Goal: Transaction & Acquisition: Purchase product/service

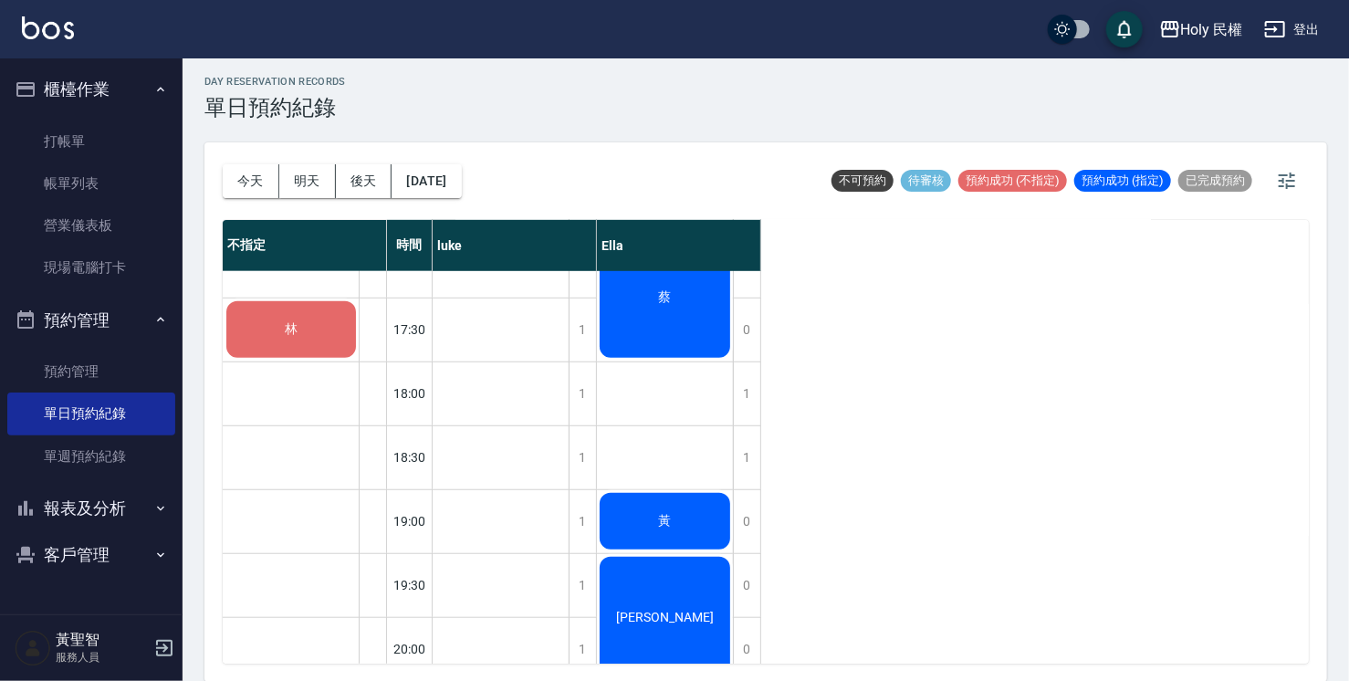
scroll to position [643, 0]
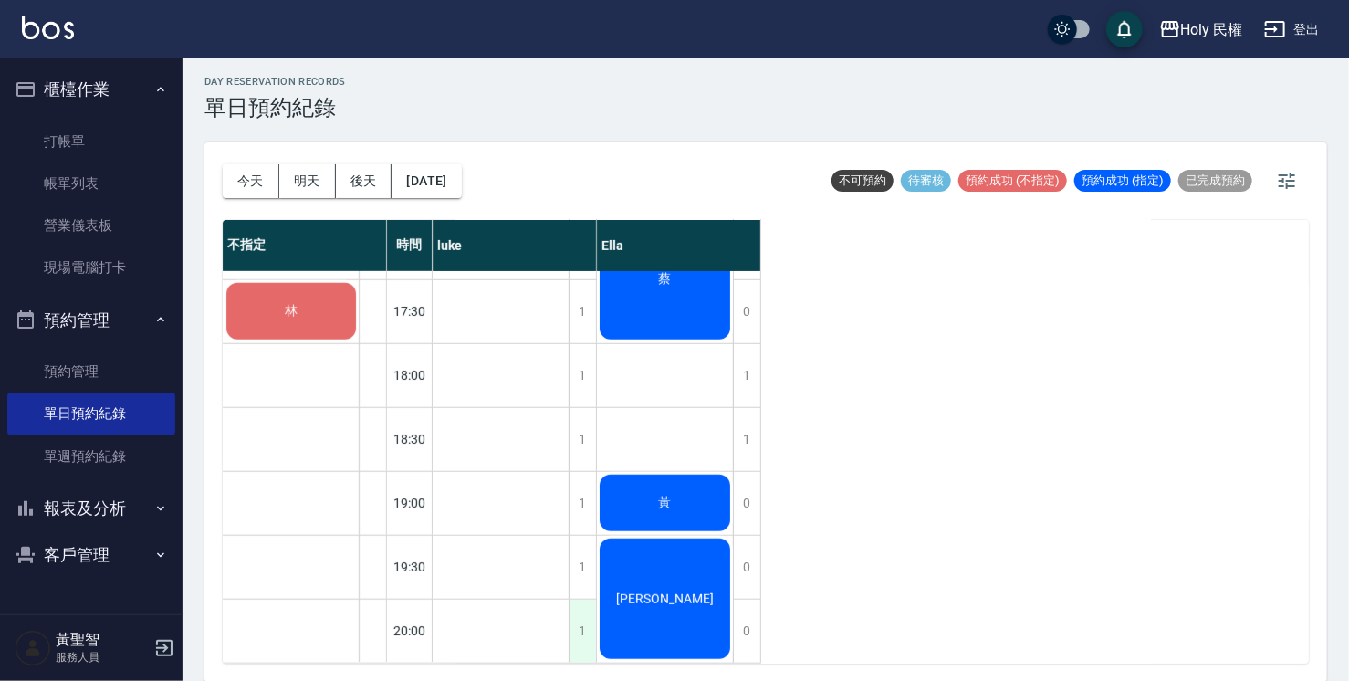
click at [584, 614] on div "1" at bounding box center [581, 630] width 27 height 63
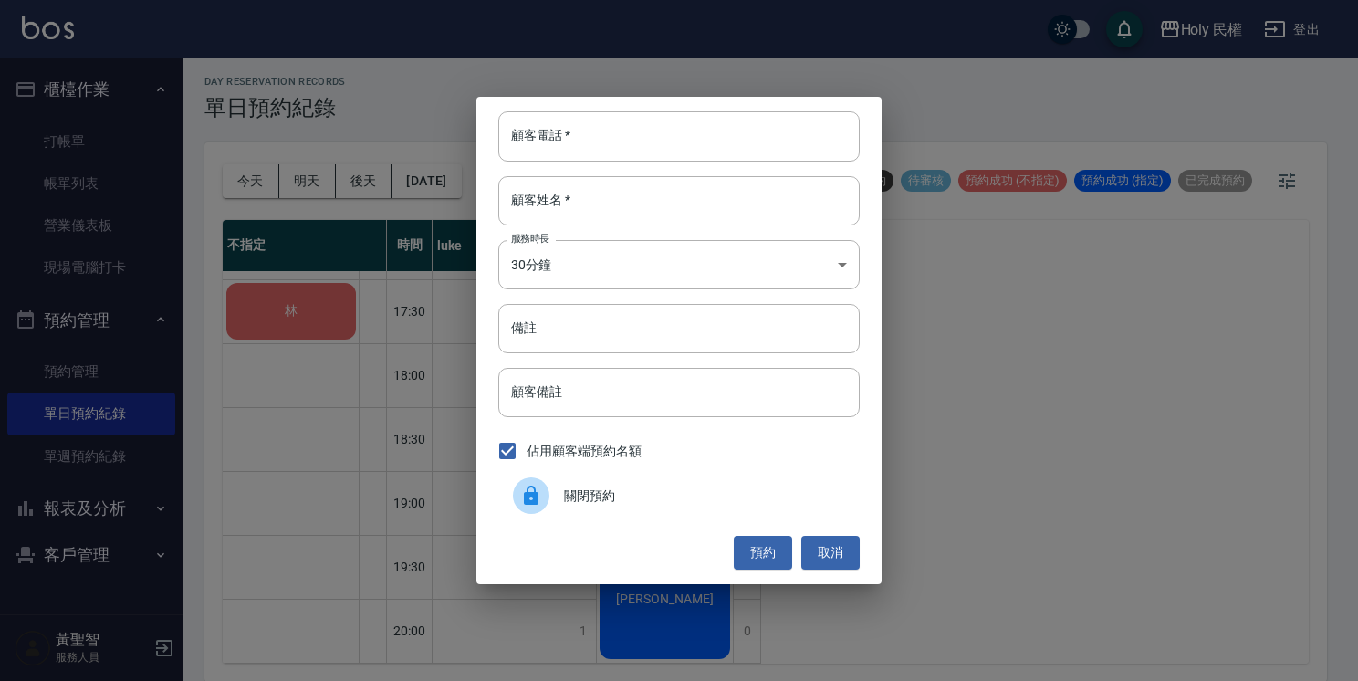
click at [565, 495] on span "關閉預約" at bounding box center [704, 495] width 281 height 19
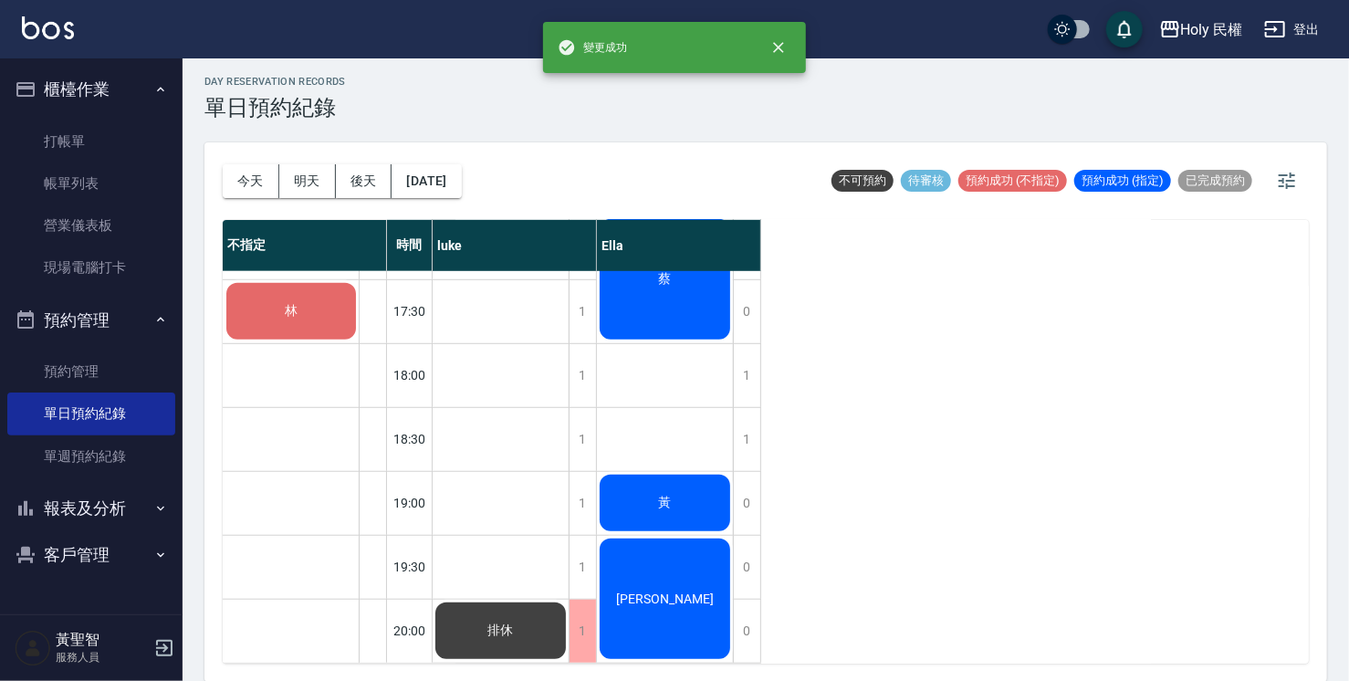
click at [248, 294] on div "林" at bounding box center [291, 311] width 135 height 62
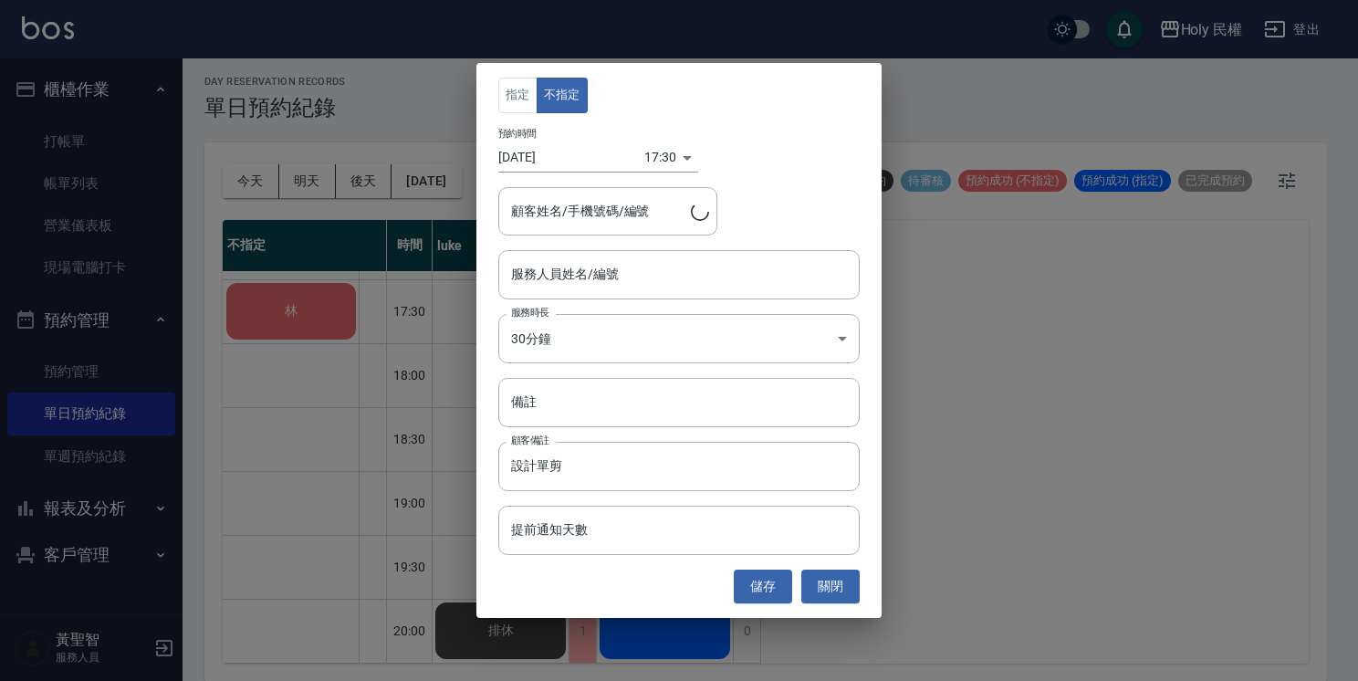
type input "林/0972104643/"
click at [588, 276] on input "服務人員姓名/編號" at bounding box center [678, 274] width 345 height 32
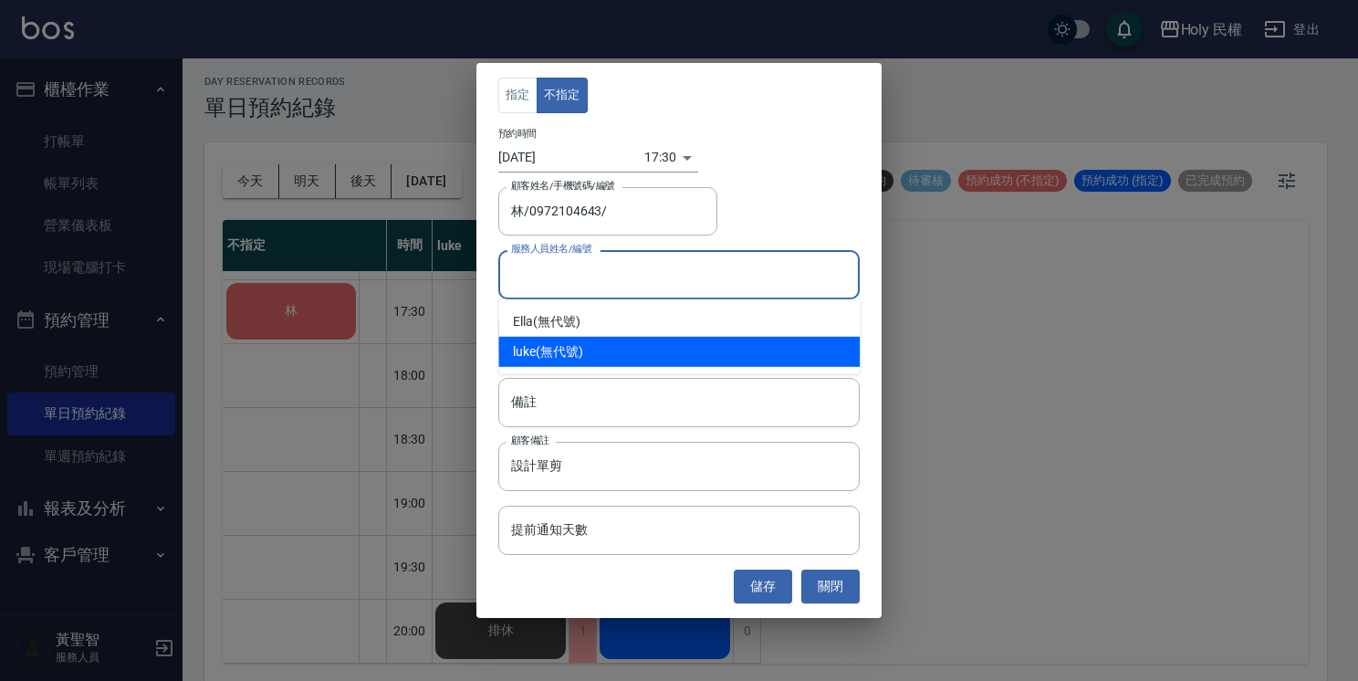
click at [573, 349] on div "luke (無代號)" at bounding box center [678, 352] width 361 height 30
type input "luke(無代號)"
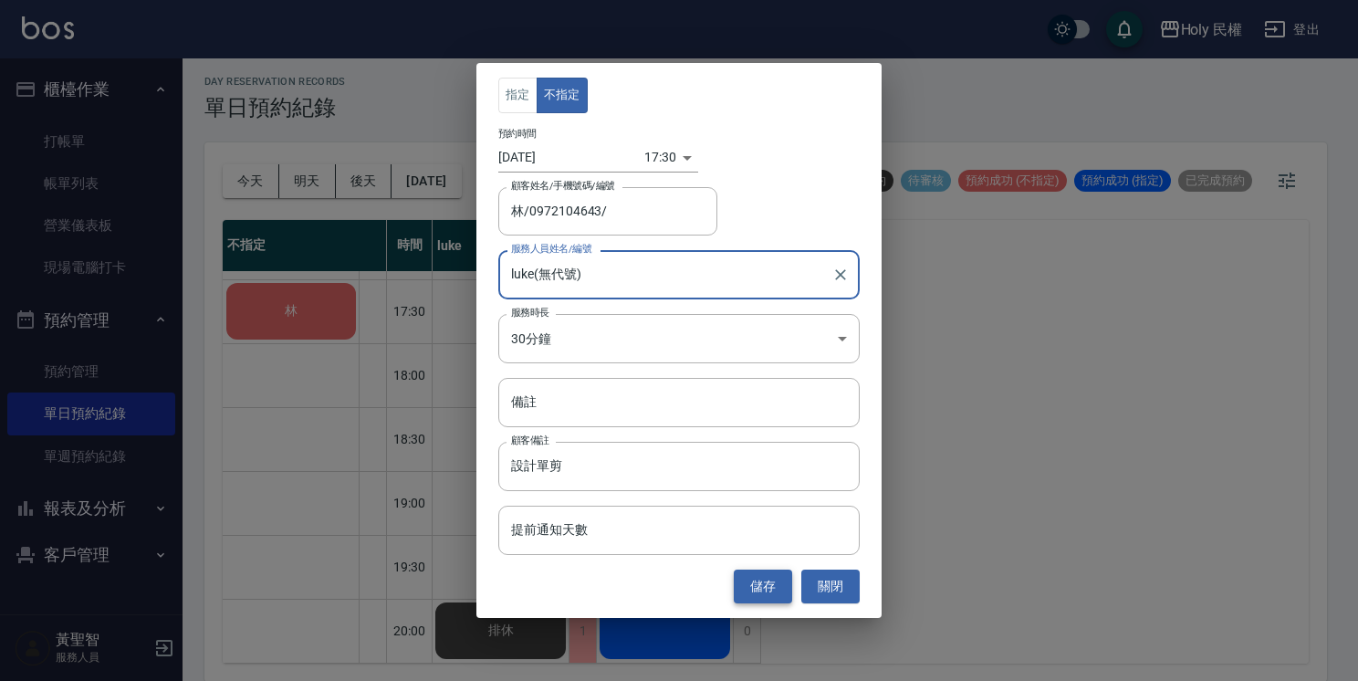
click at [751, 592] on button "儲存" at bounding box center [763, 586] width 58 height 34
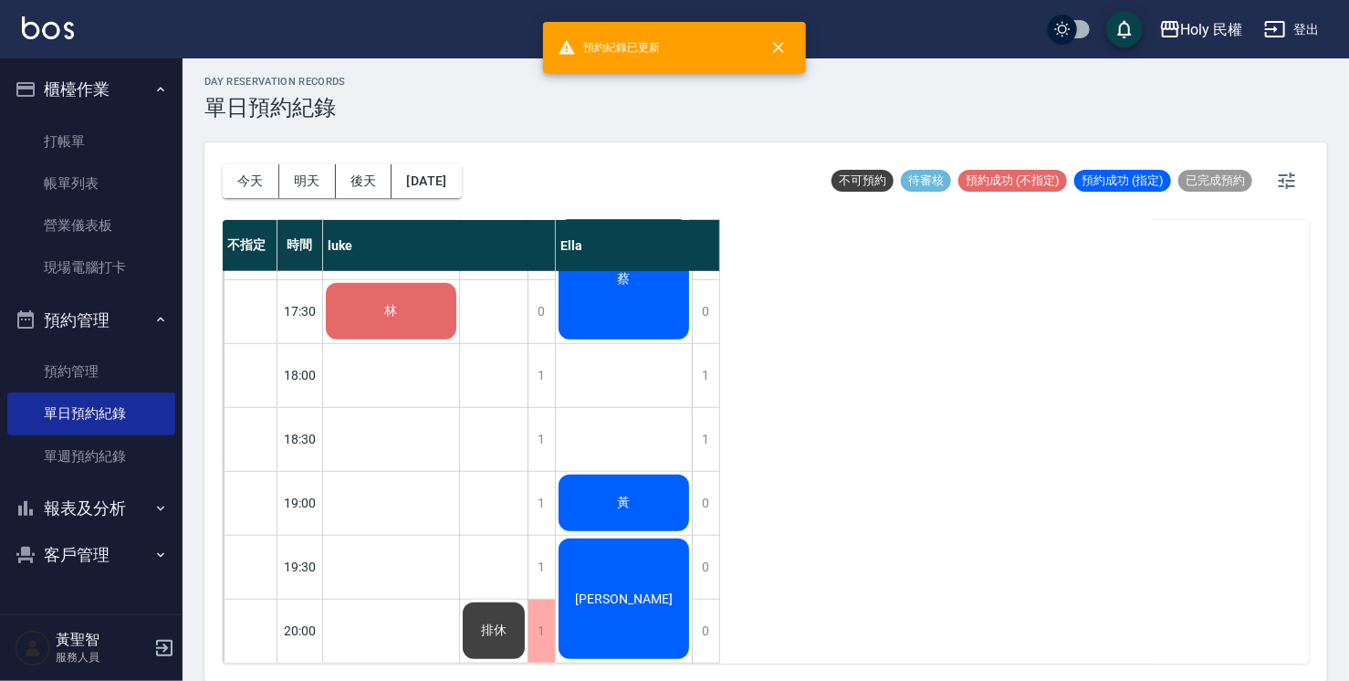
click at [393, 307] on div "林" at bounding box center [391, 311] width 136 height 62
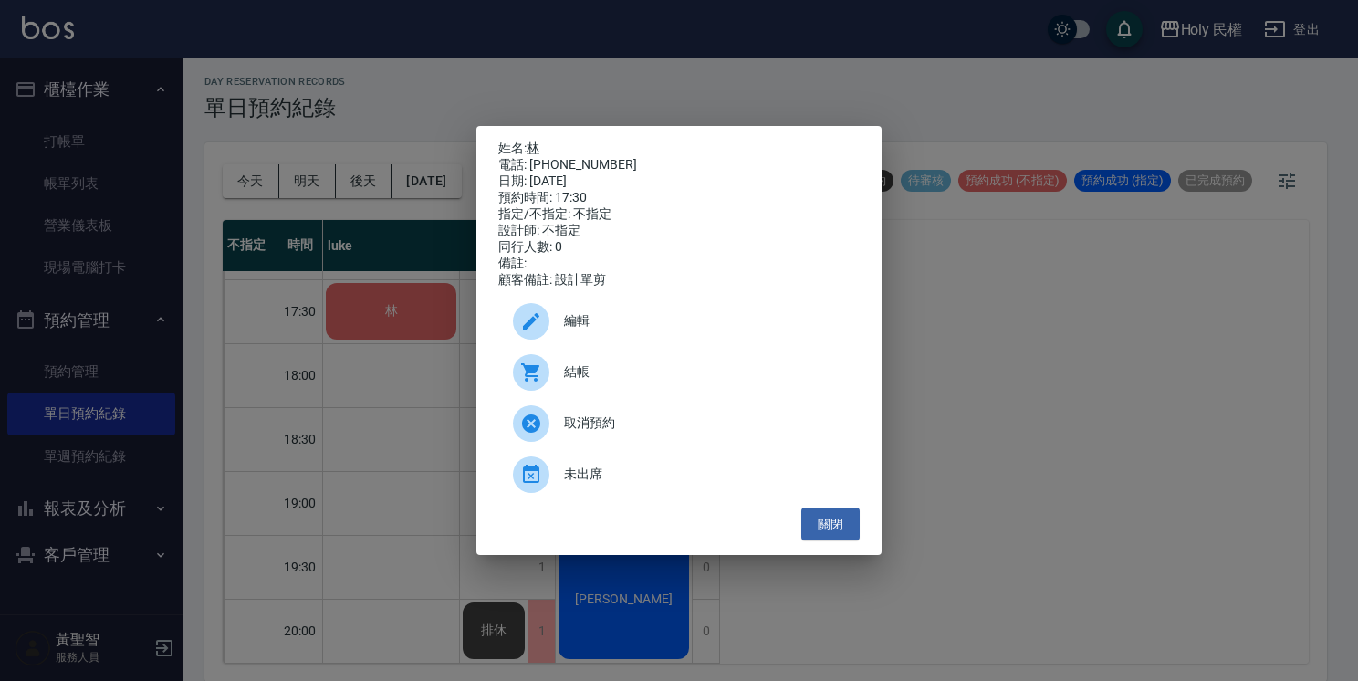
click at [580, 381] on span "結帳" at bounding box center [704, 371] width 281 height 19
click at [829, 527] on button "關閉" at bounding box center [830, 524] width 58 height 34
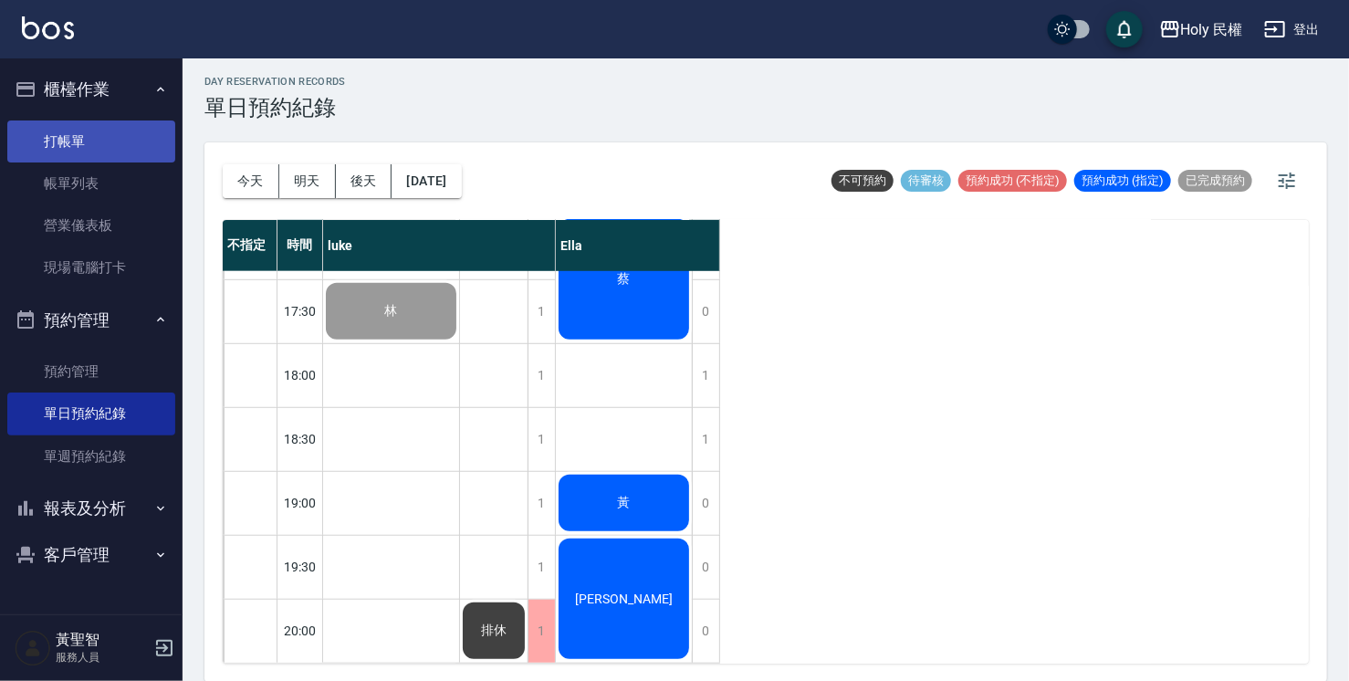
drag, startPoint x: 91, startPoint y: 136, endPoint x: 124, endPoint y: 135, distance: 32.9
click at [91, 136] on link "打帳單" at bounding box center [91, 141] width 168 height 42
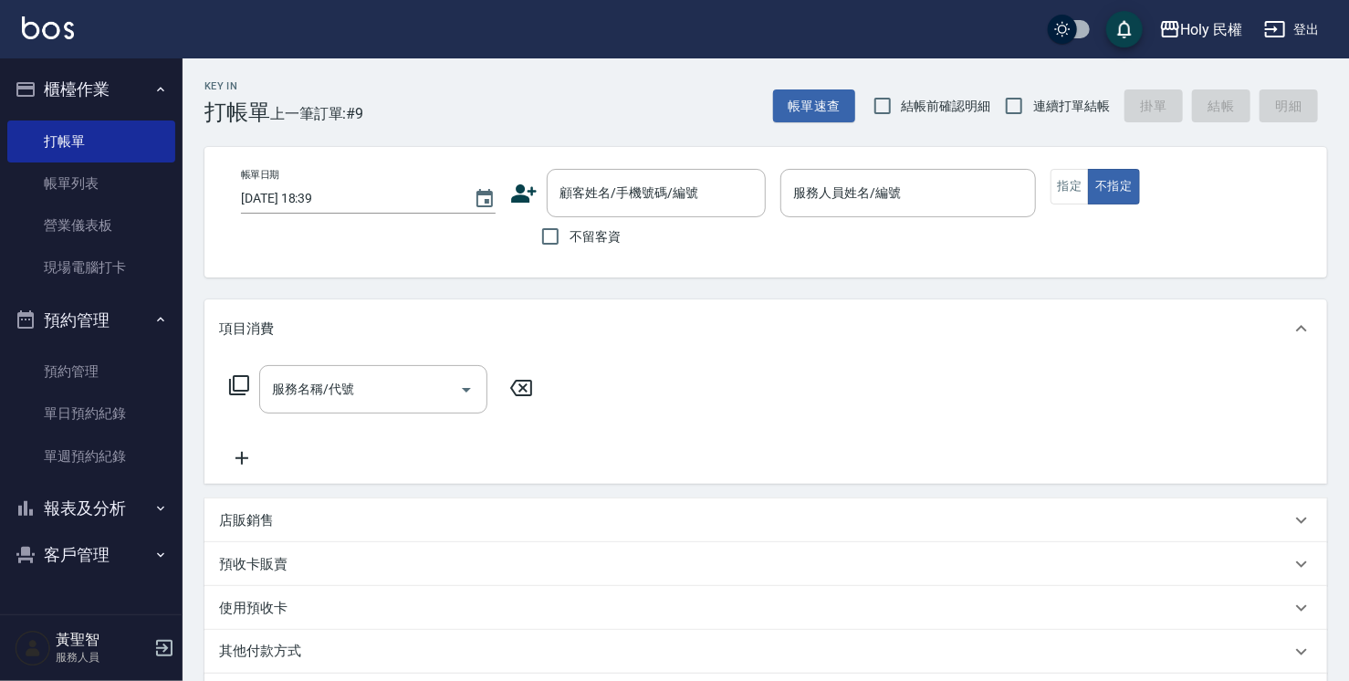
click at [518, 191] on icon at bounding box center [525, 193] width 26 height 18
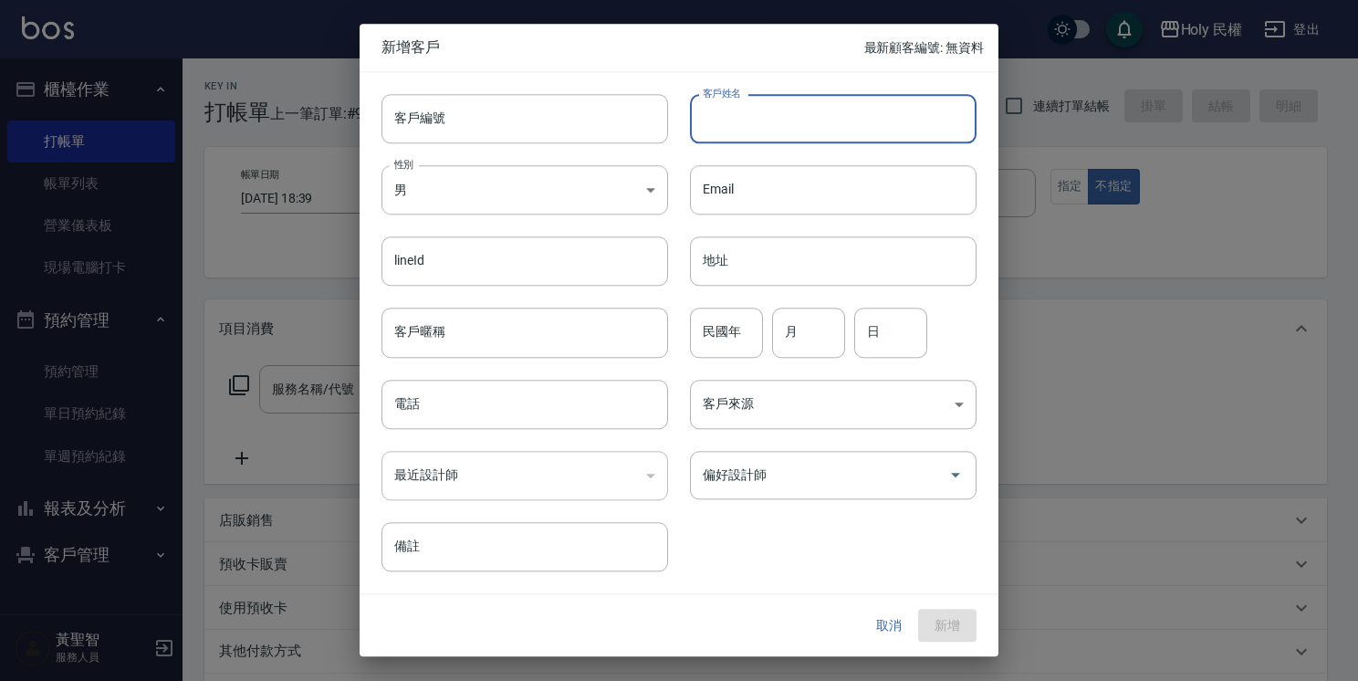
click at [898, 121] on input "客戶姓名" at bounding box center [833, 118] width 286 height 49
type input "盤"
click at [453, 427] on input "電話" at bounding box center [524, 404] width 286 height 49
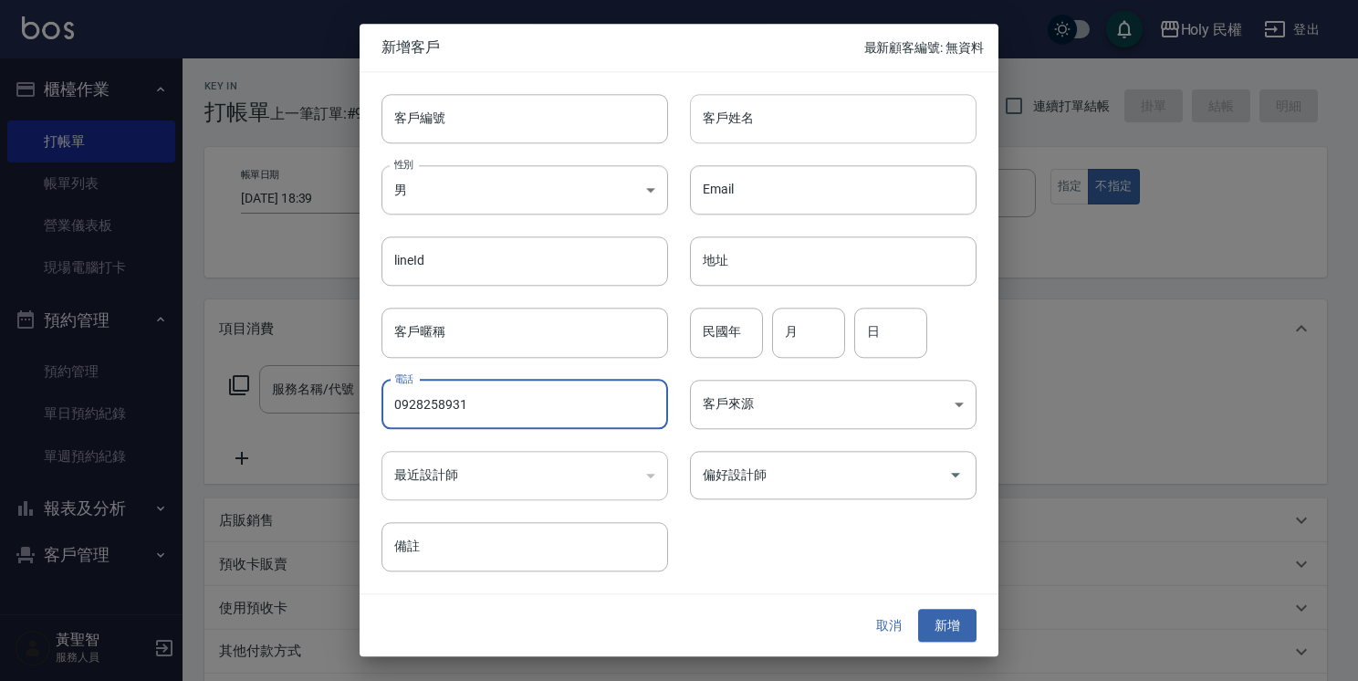
type input "0928258931"
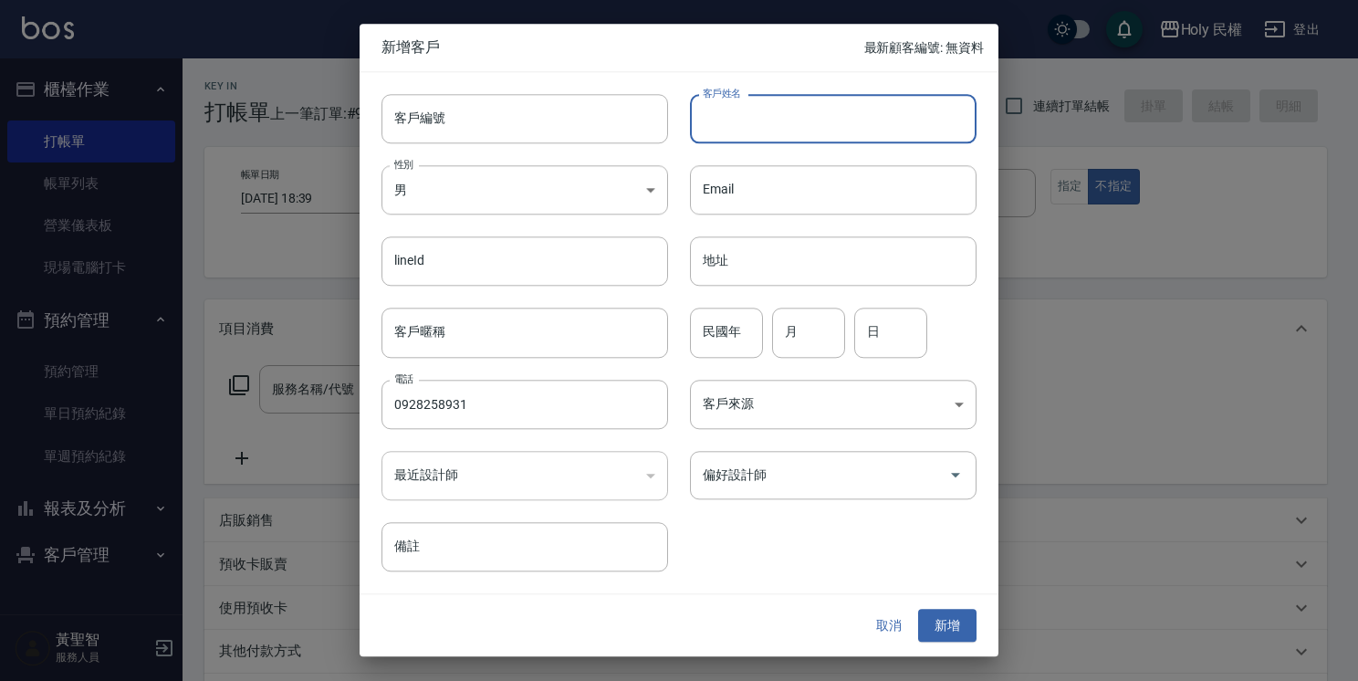
click at [920, 119] on input "客戶姓名" at bounding box center [833, 118] width 286 height 49
click at [922, 126] on input "客戶姓名" at bounding box center [833, 118] width 286 height 49
type input "潘"
click at [929, 630] on button "新增" at bounding box center [947, 626] width 58 height 34
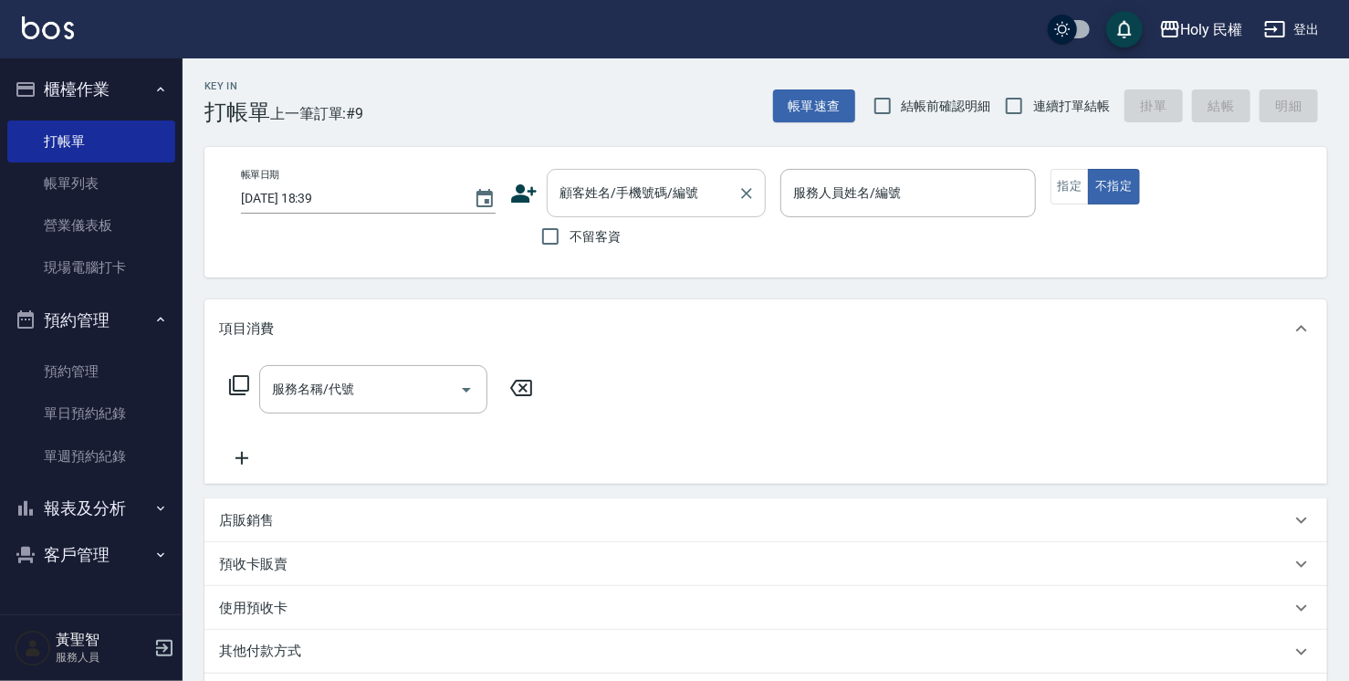
click at [660, 176] on div "顧客姓名/手機號碼/編號" at bounding box center [656, 193] width 219 height 48
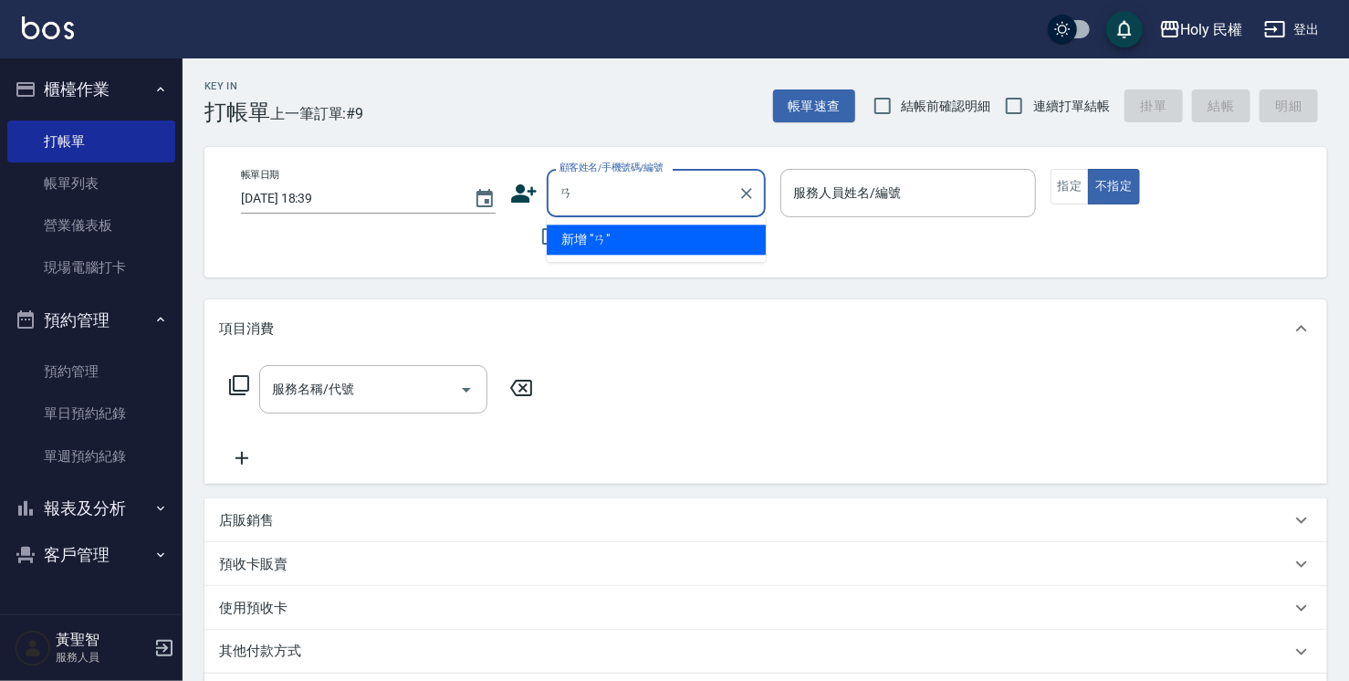
type input "ㄞ"
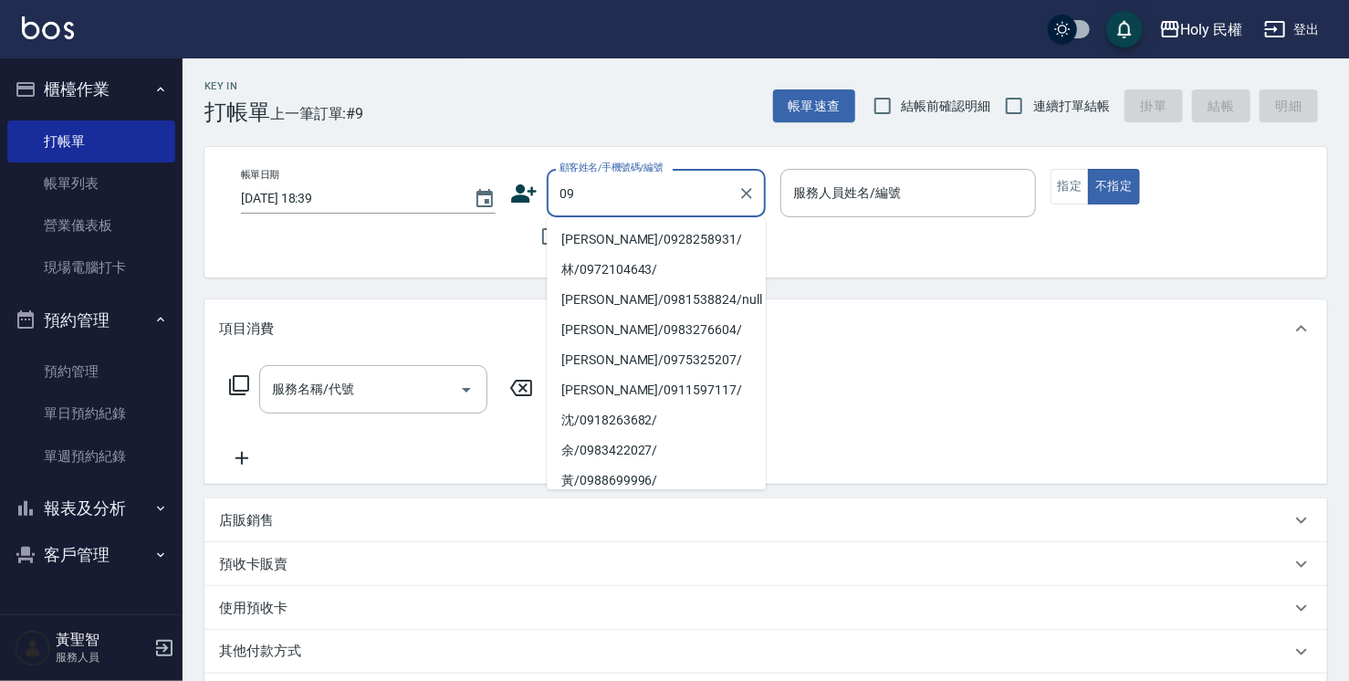
click at [678, 235] on li "[PERSON_NAME]/0928258931/" at bounding box center [656, 239] width 219 height 30
type input "[PERSON_NAME]/0928258931/"
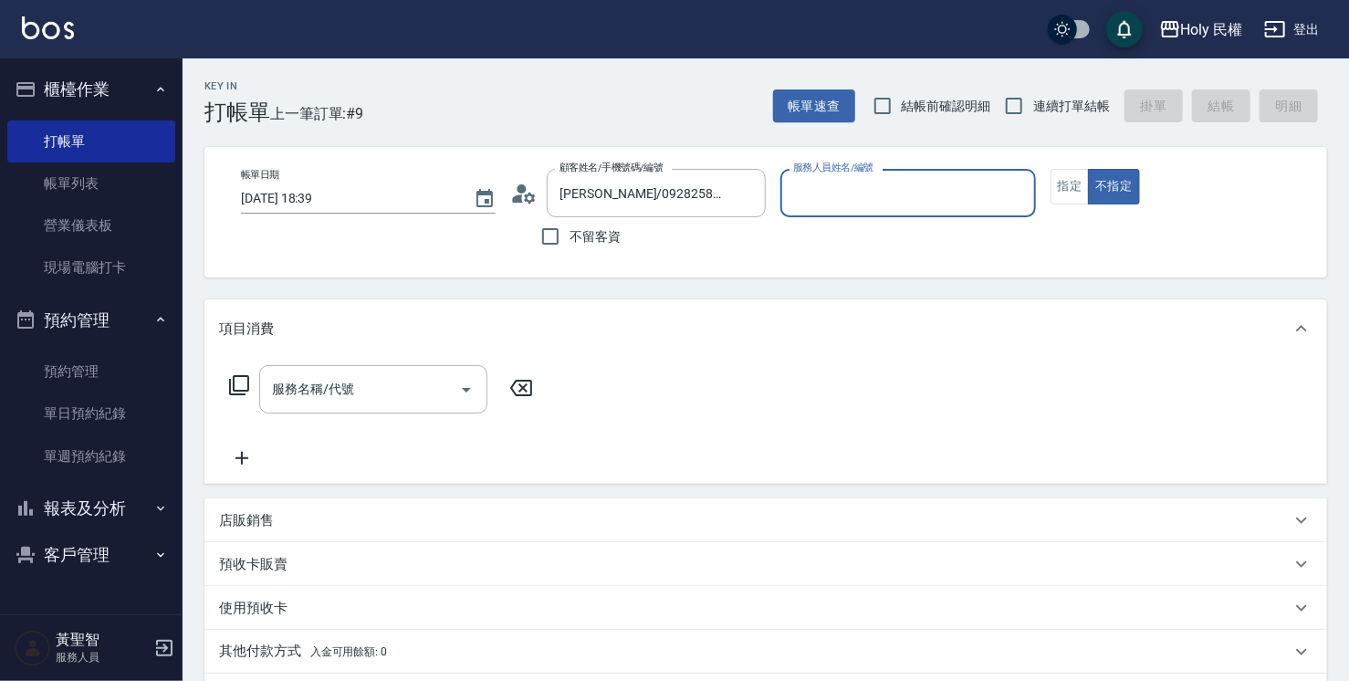
click at [814, 197] on input "服務人員姓名/編號" at bounding box center [907, 193] width 238 height 32
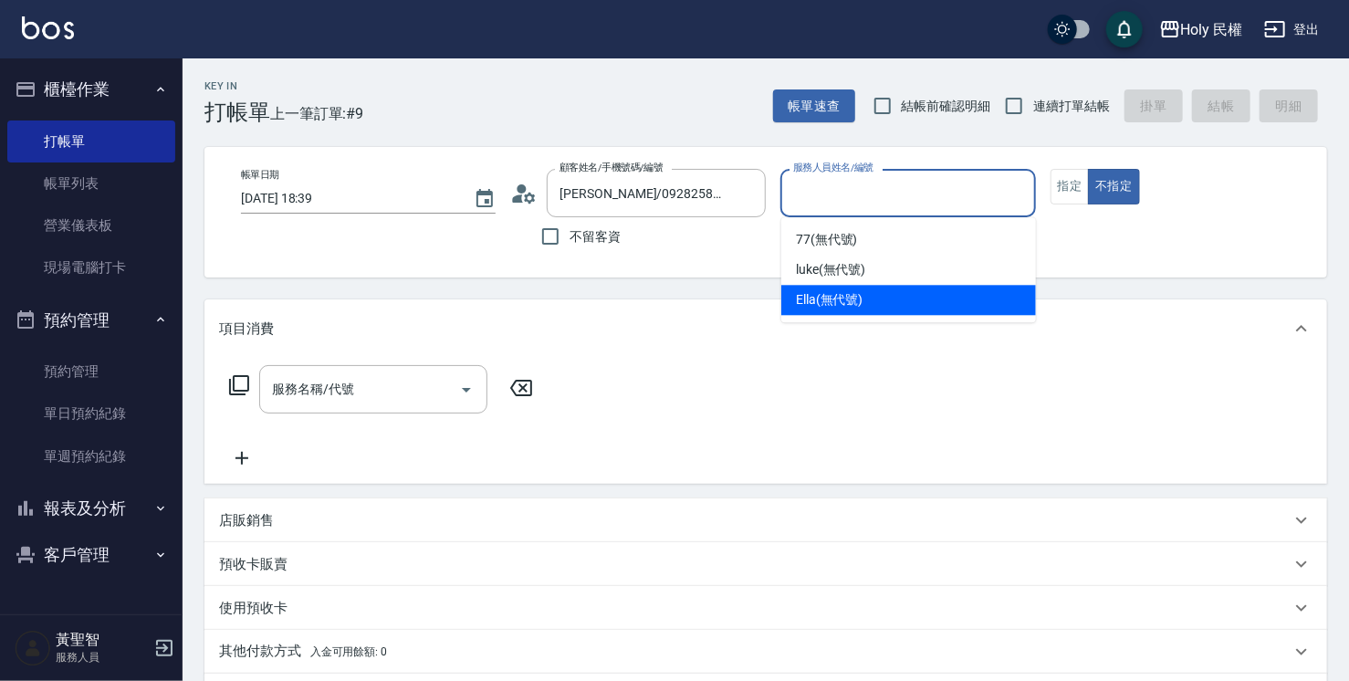
click at [847, 297] on span "Ella (無代號)" at bounding box center [830, 299] width 68 height 19
type input "Ella(無代號)"
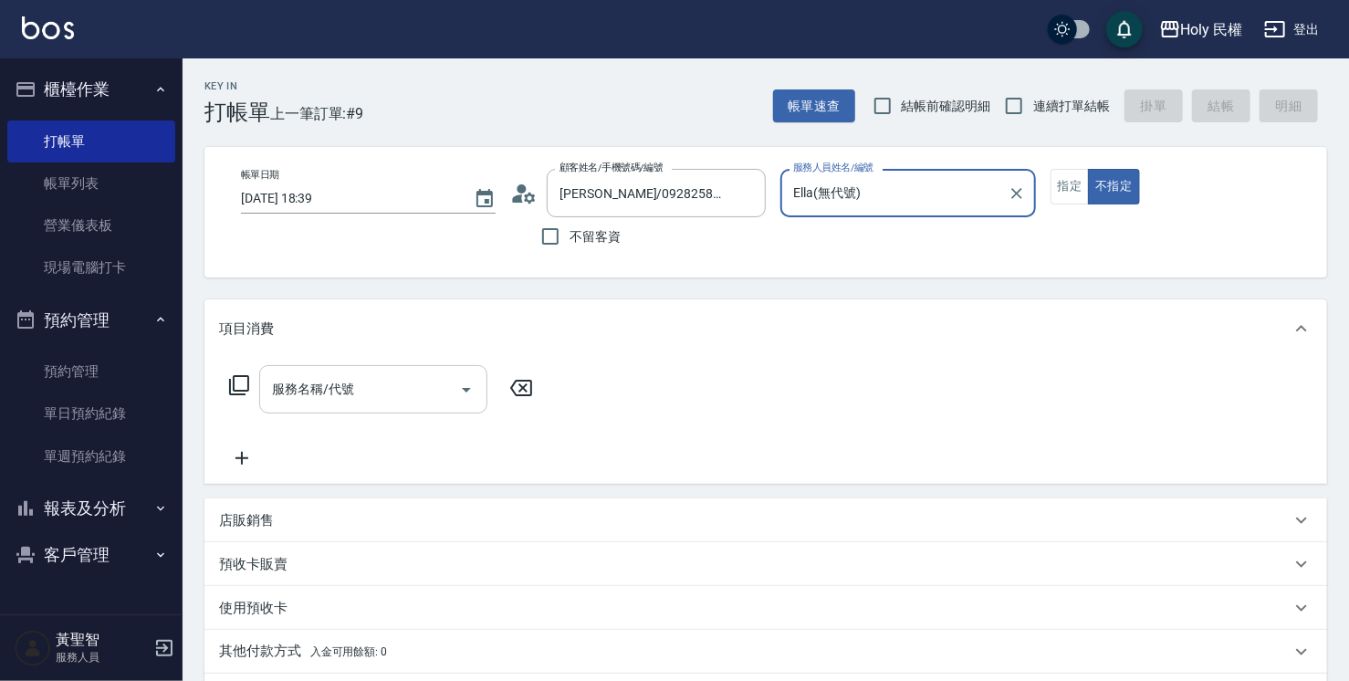
click at [418, 381] on input "服務名稱/代號" at bounding box center [359, 389] width 184 height 32
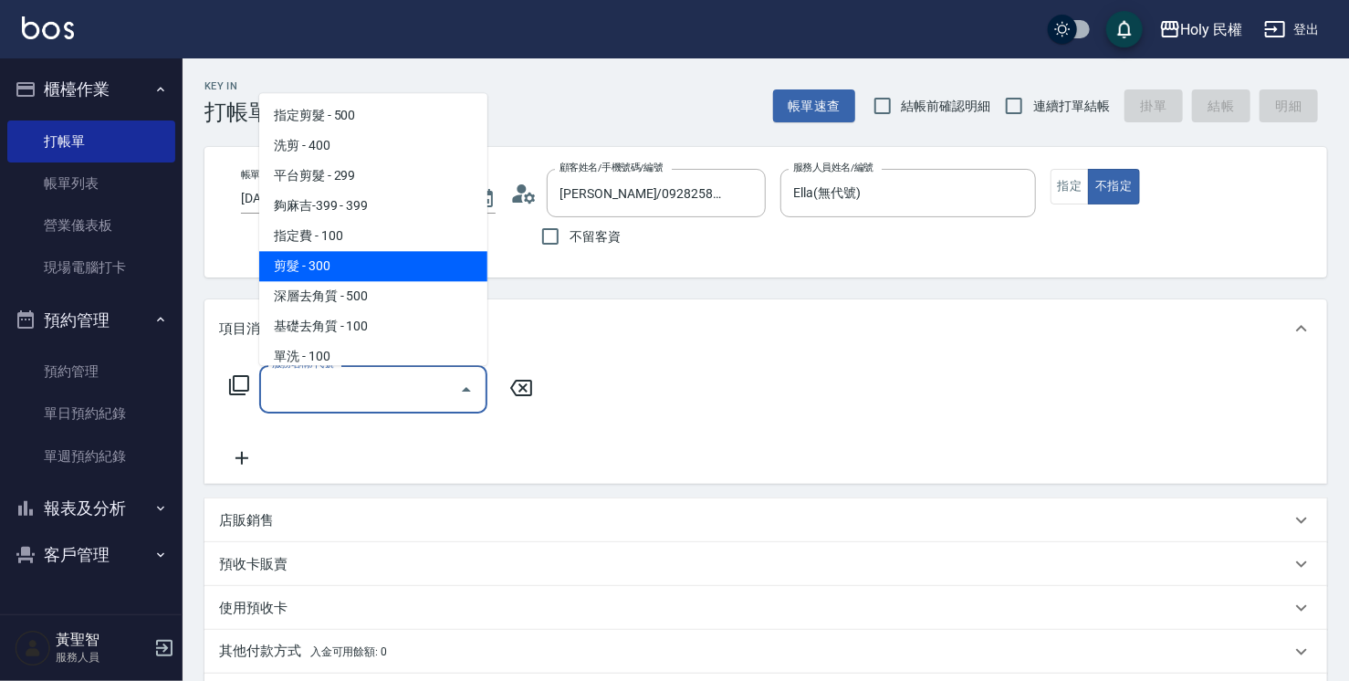
click at [405, 266] on span "剪髮 - 300" at bounding box center [373, 266] width 228 height 30
type input "剪髮(C02)"
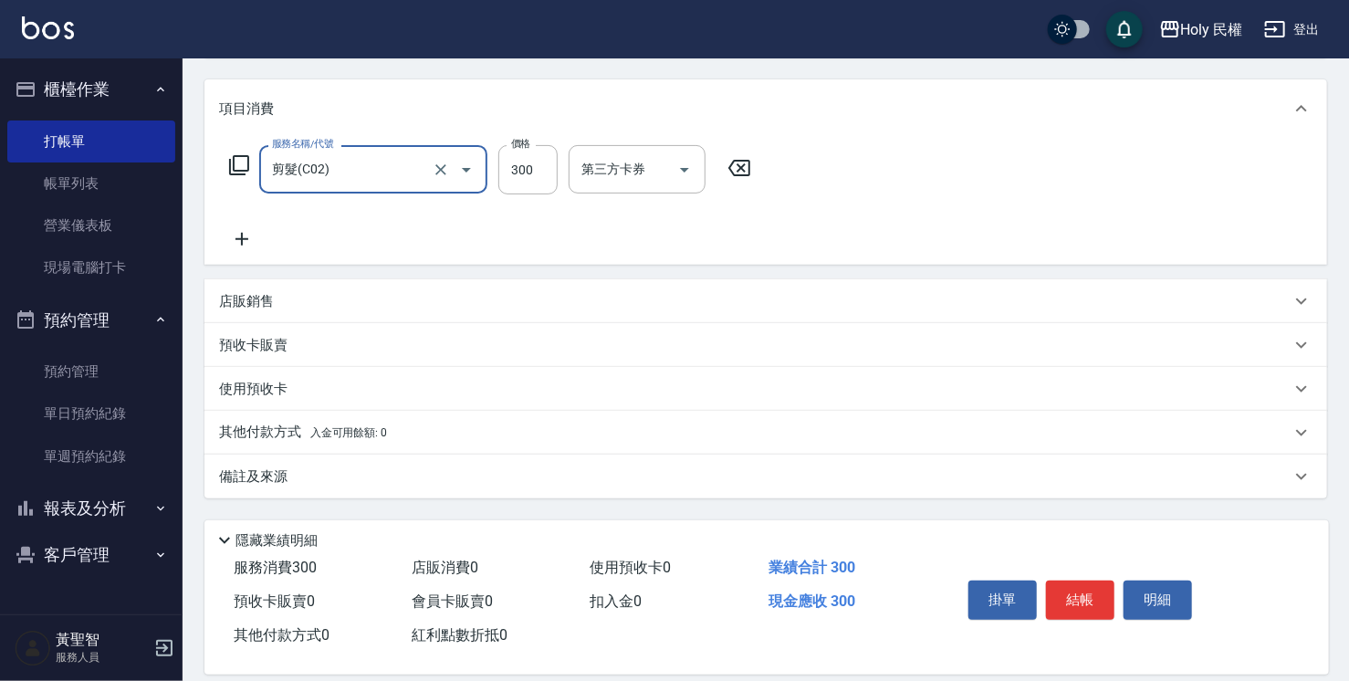
scroll to position [241, 0]
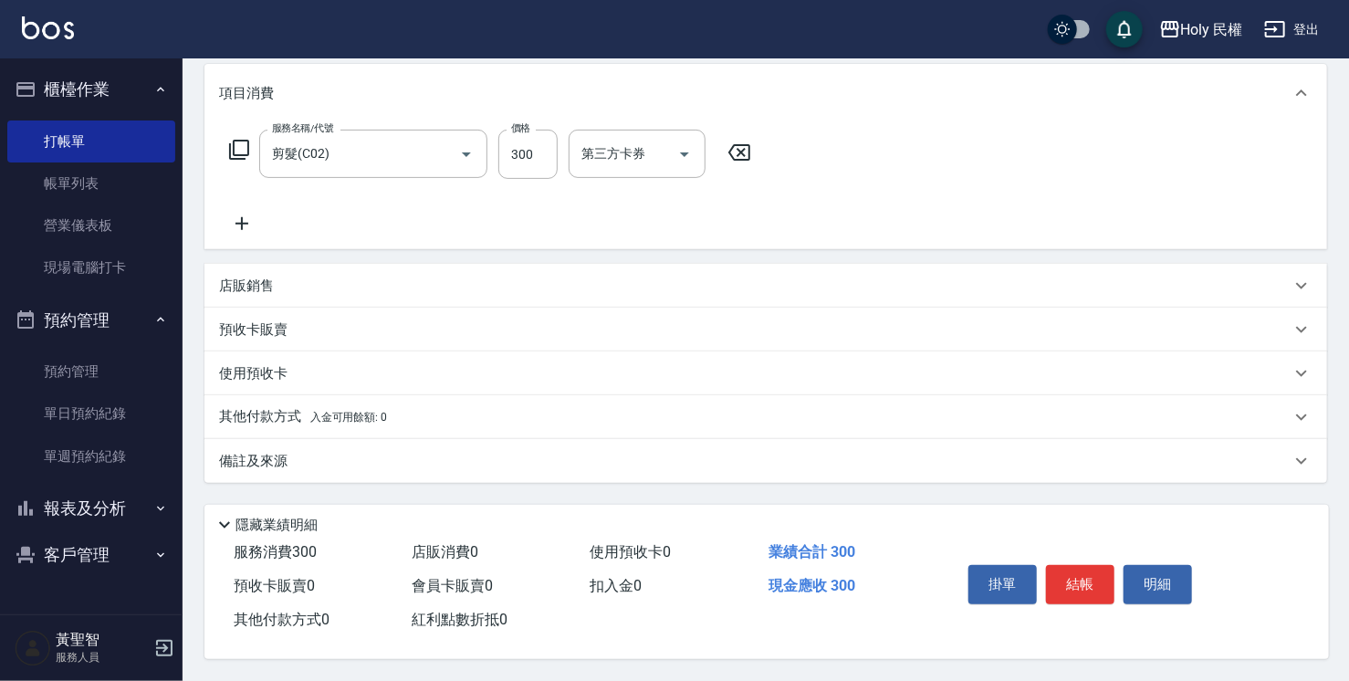
click at [677, 462] on div "備註及來源" at bounding box center [754, 461] width 1071 height 19
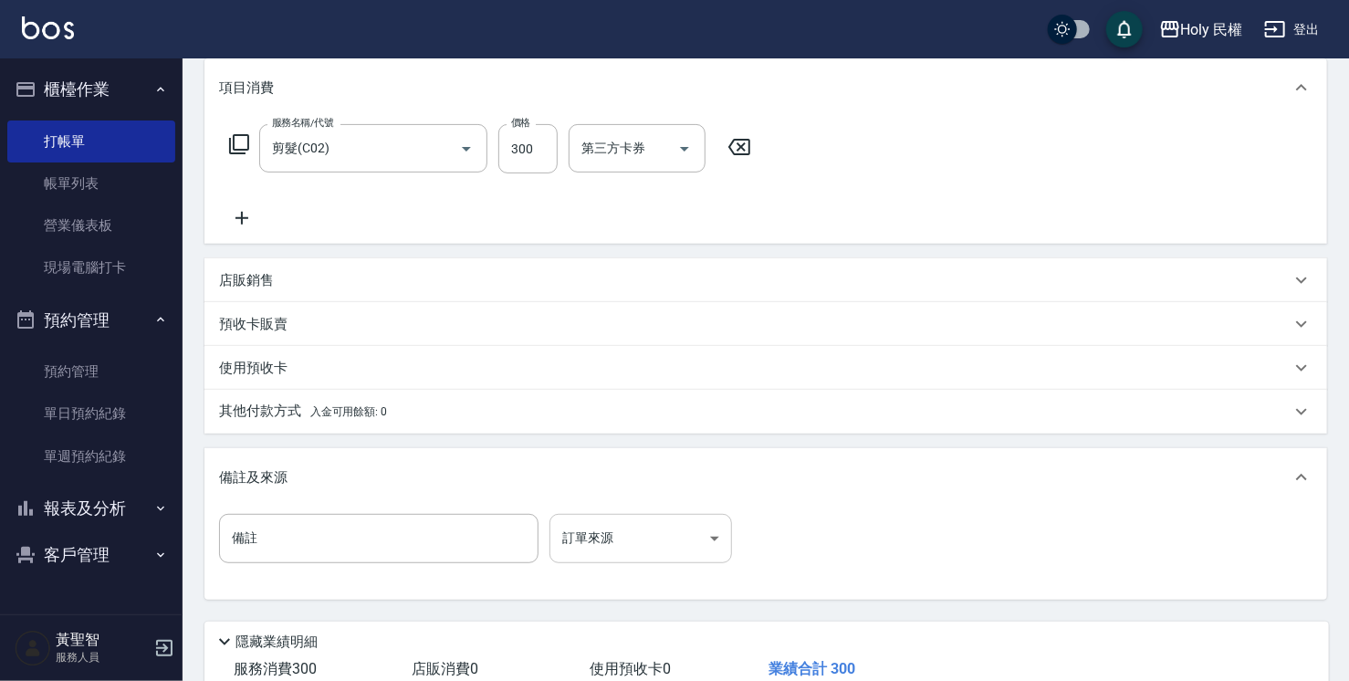
click at [620, 523] on body "Holy 民權 登出 櫃檯作業 打帳單 帳單列表 營業儀表板 現場電腦打卡 預約管理 預約管理 單日預約紀錄 單週預約紀錄 報表及分析 報表目錄 店家日報表 …" at bounding box center [674, 278] width 1349 height 1038
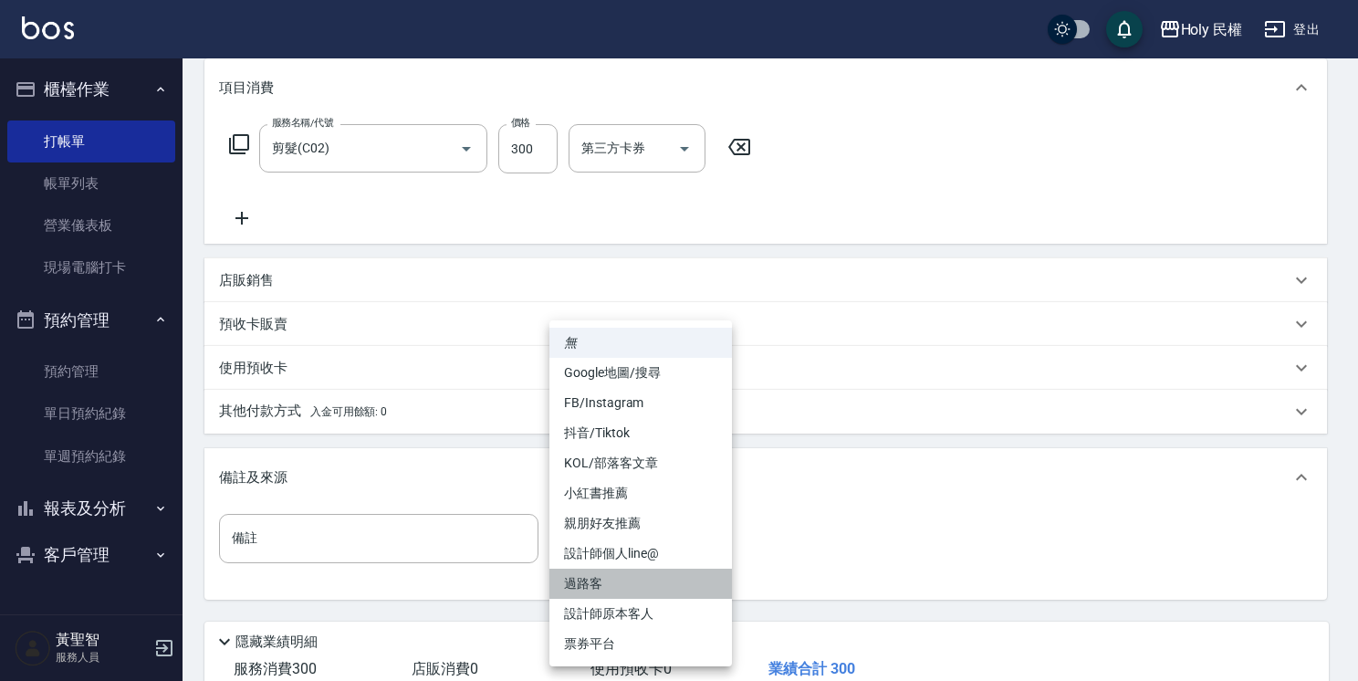
click at [687, 575] on li "過路客" at bounding box center [640, 583] width 182 height 30
type input "過路客"
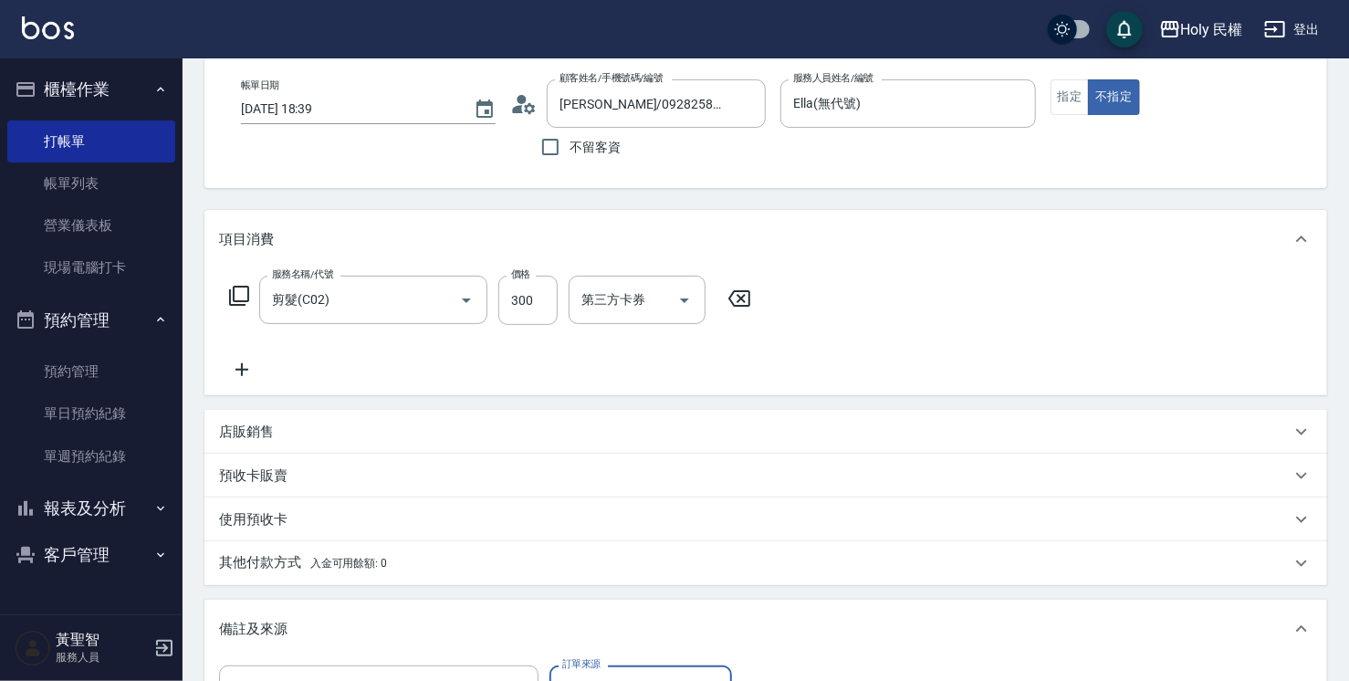
scroll to position [363, 0]
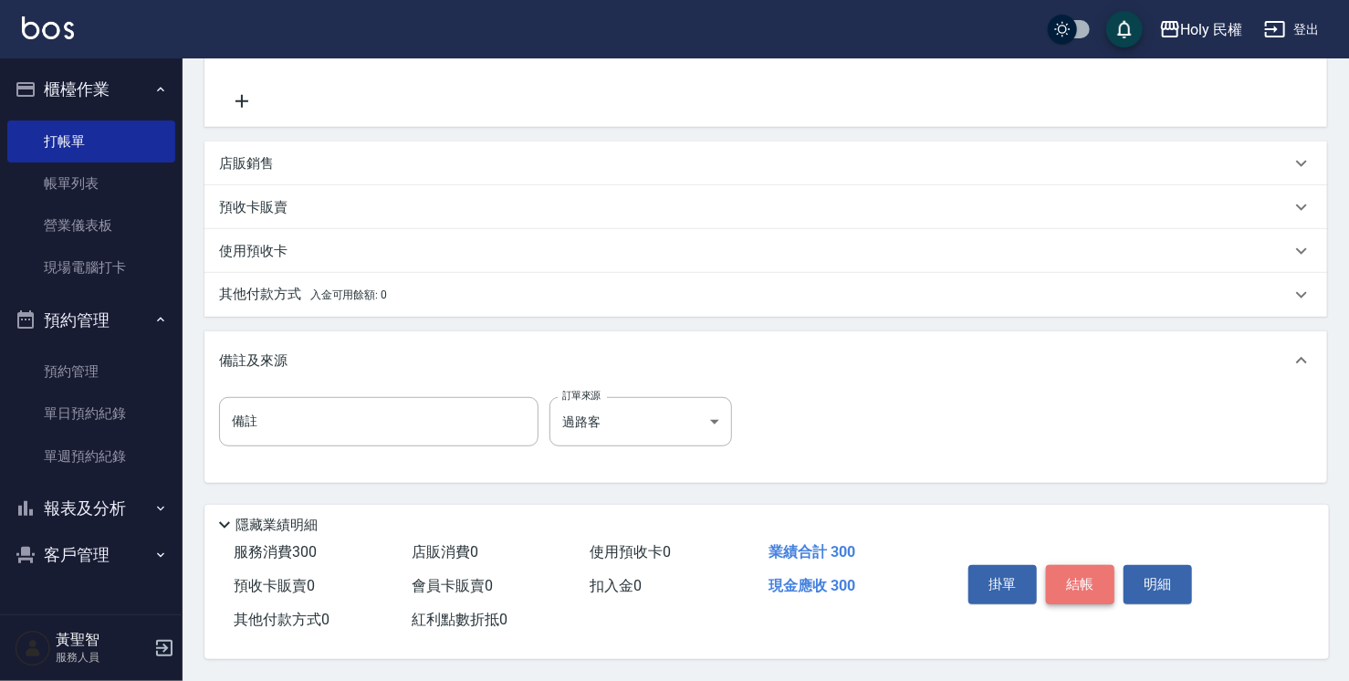
click at [1047, 590] on button "結帳" at bounding box center [1080, 584] width 68 height 38
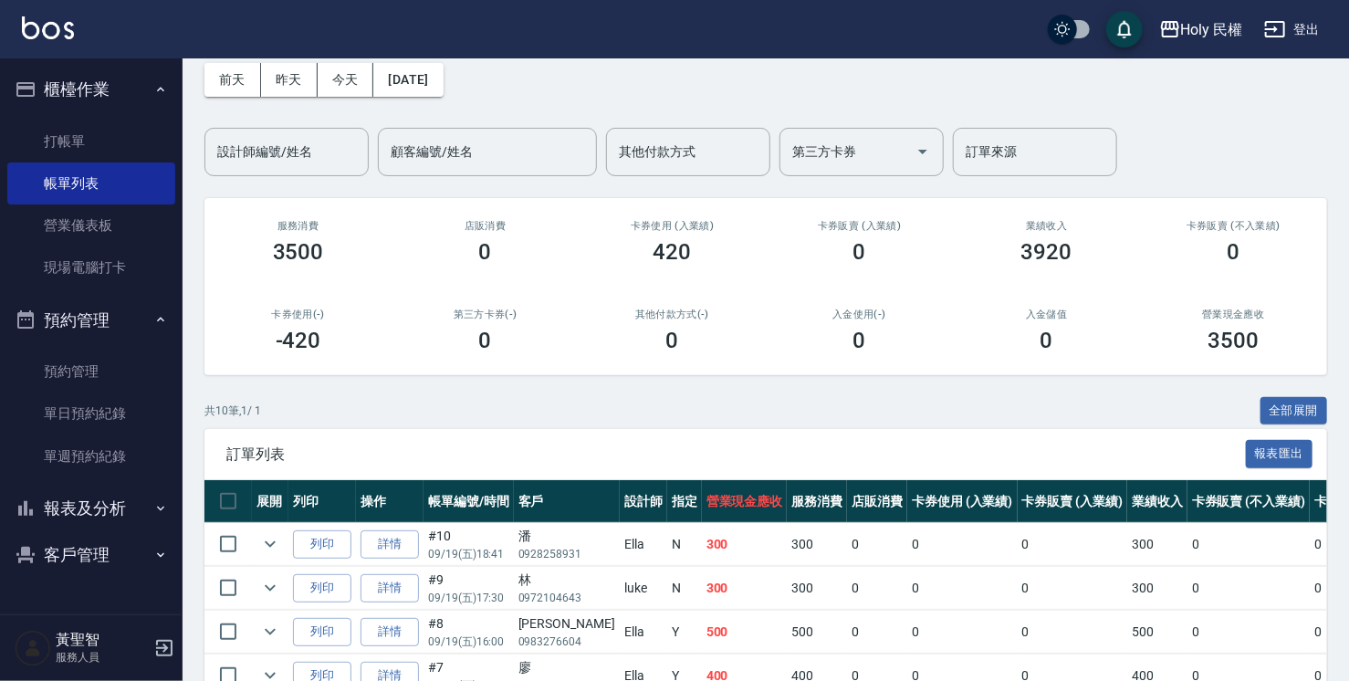
scroll to position [182, 0]
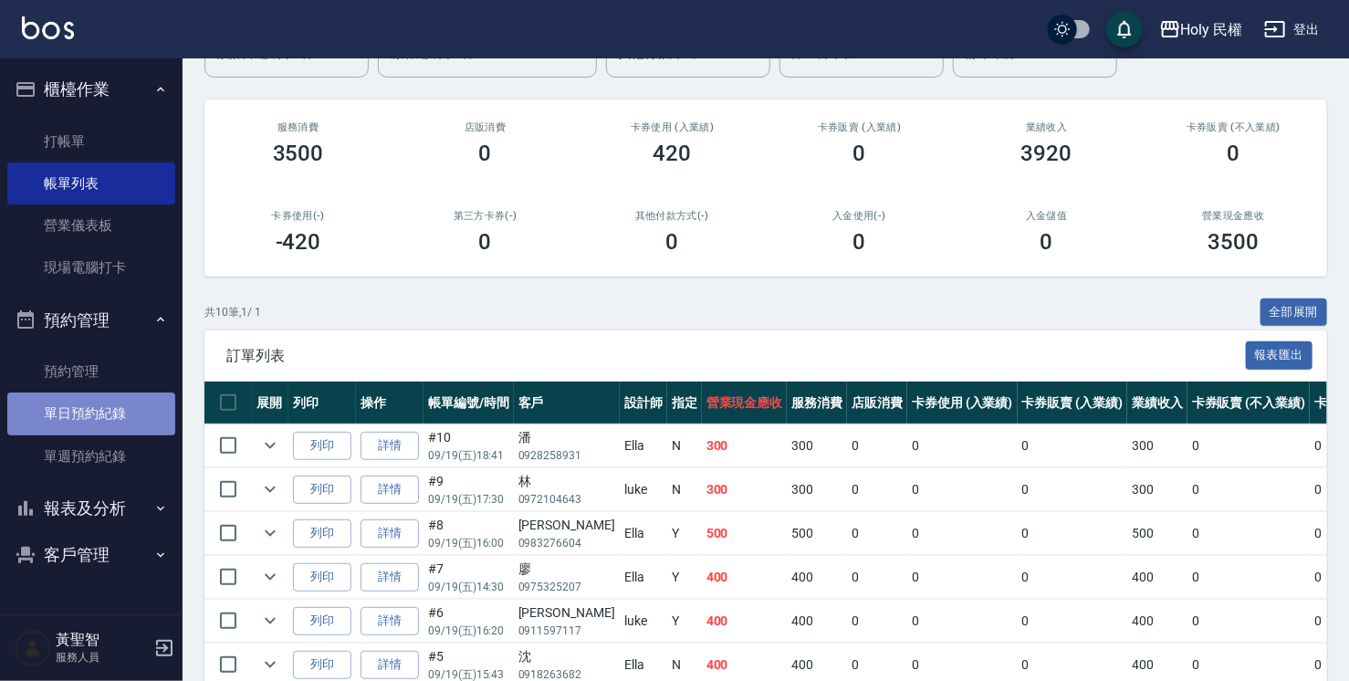
click at [149, 411] on link "單日預約紀錄" at bounding box center [91, 413] width 168 height 42
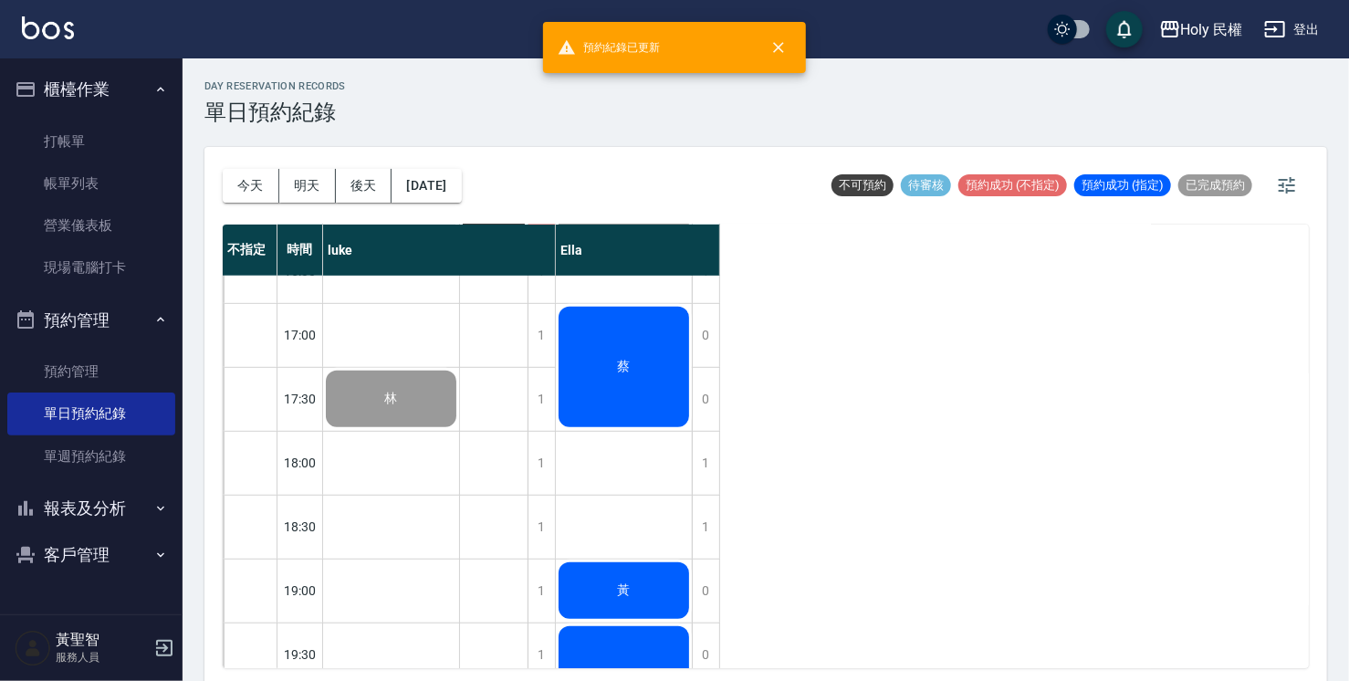
scroll to position [456, 0]
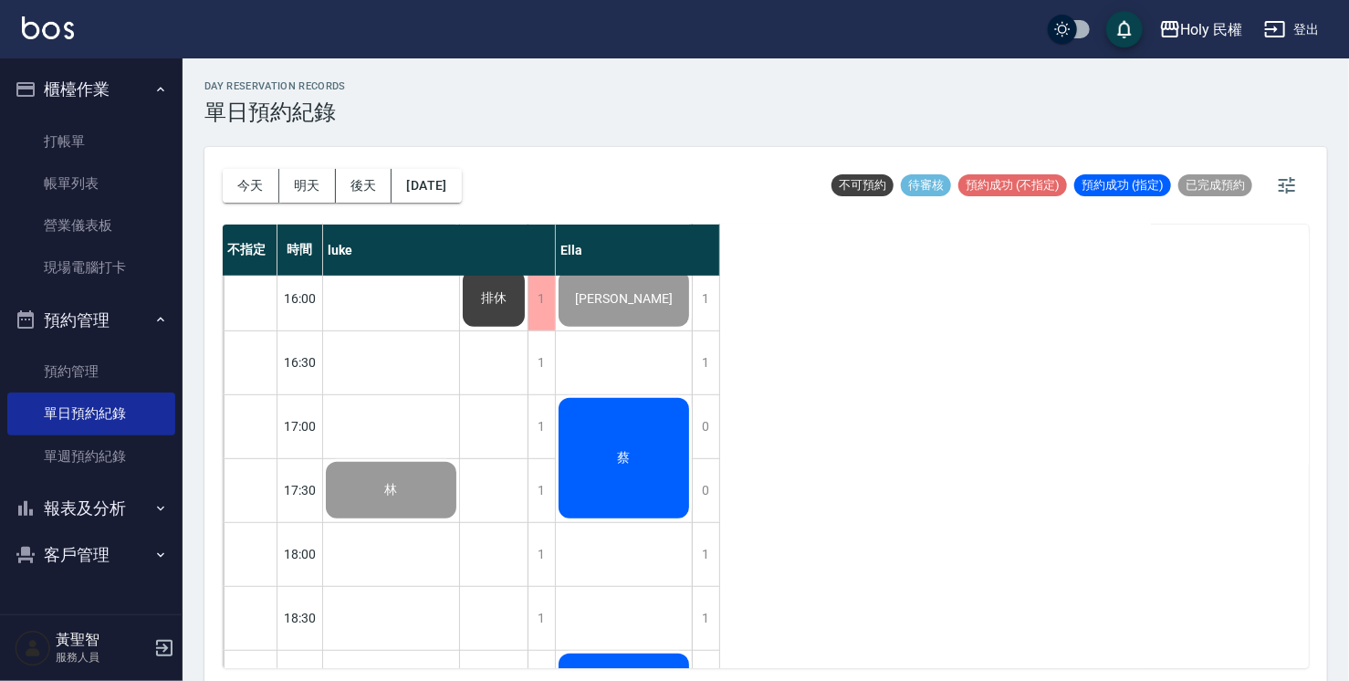
click at [569, 407] on div "蔡" at bounding box center [624, 458] width 136 height 126
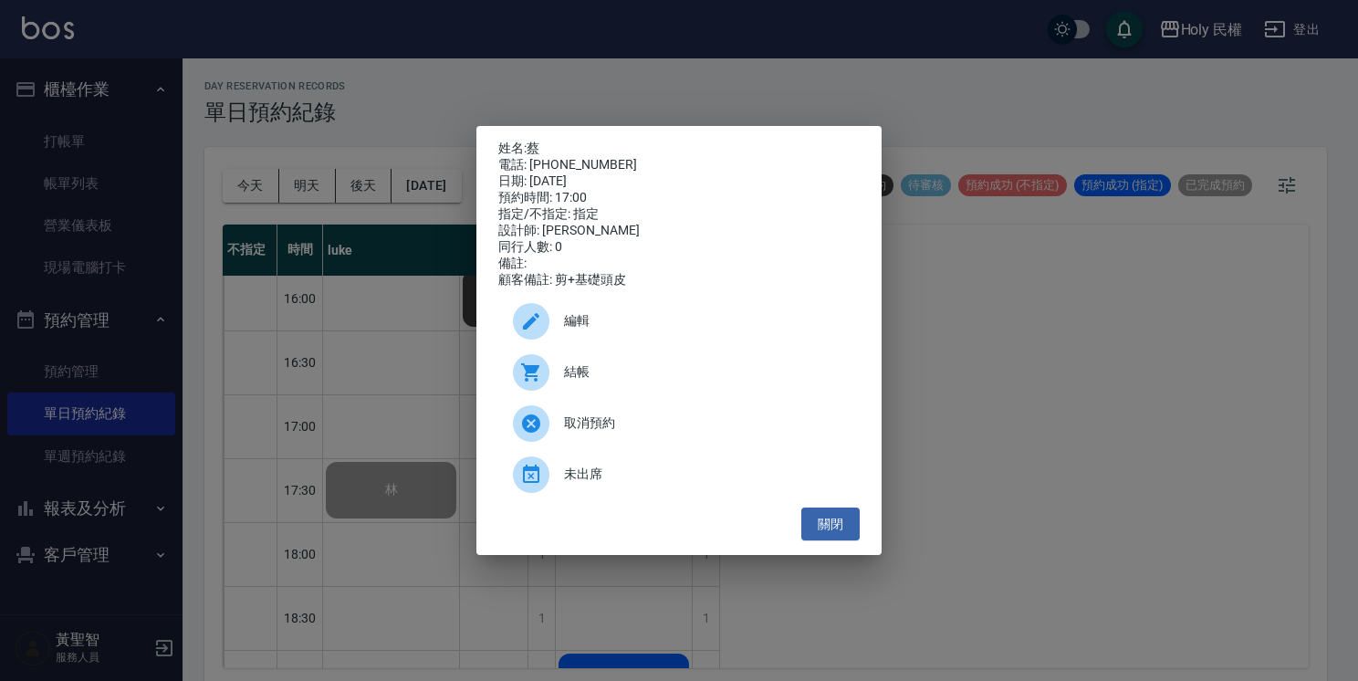
click at [580, 381] on span "結帳" at bounding box center [704, 371] width 281 height 19
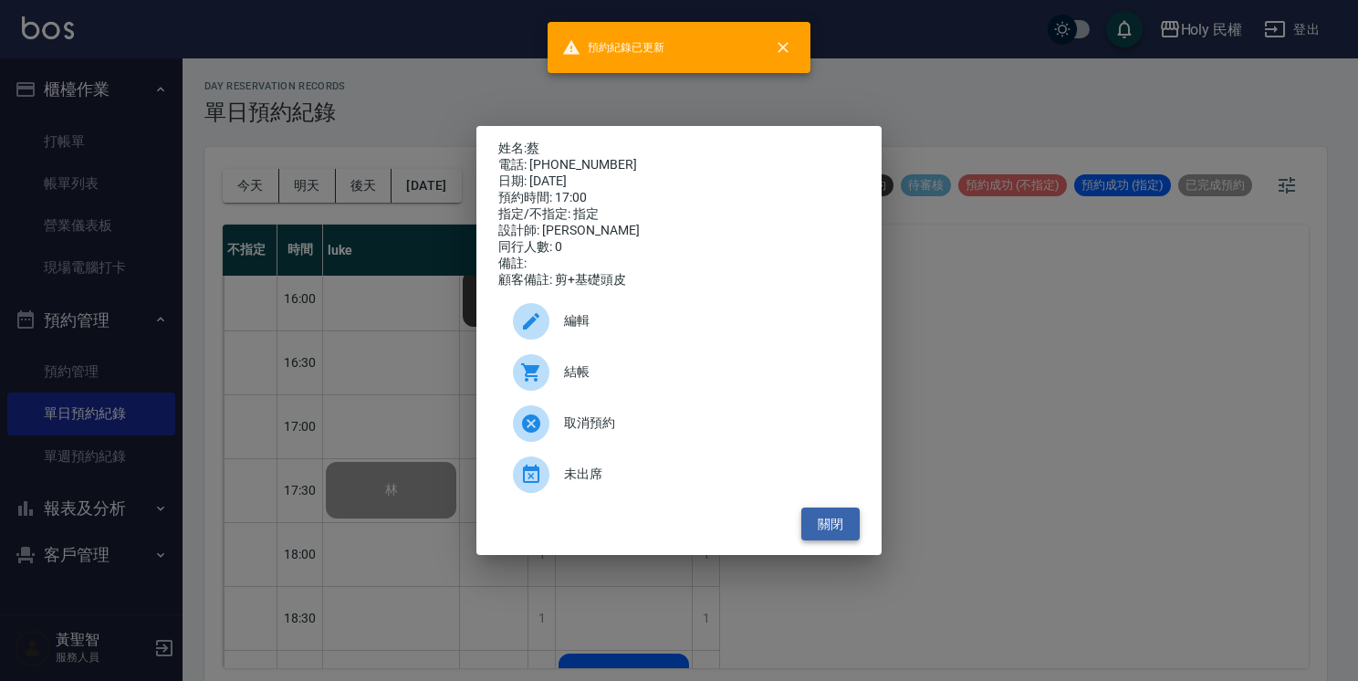
click at [832, 533] on button "關閉" at bounding box center [830, 524] width 58 height 34
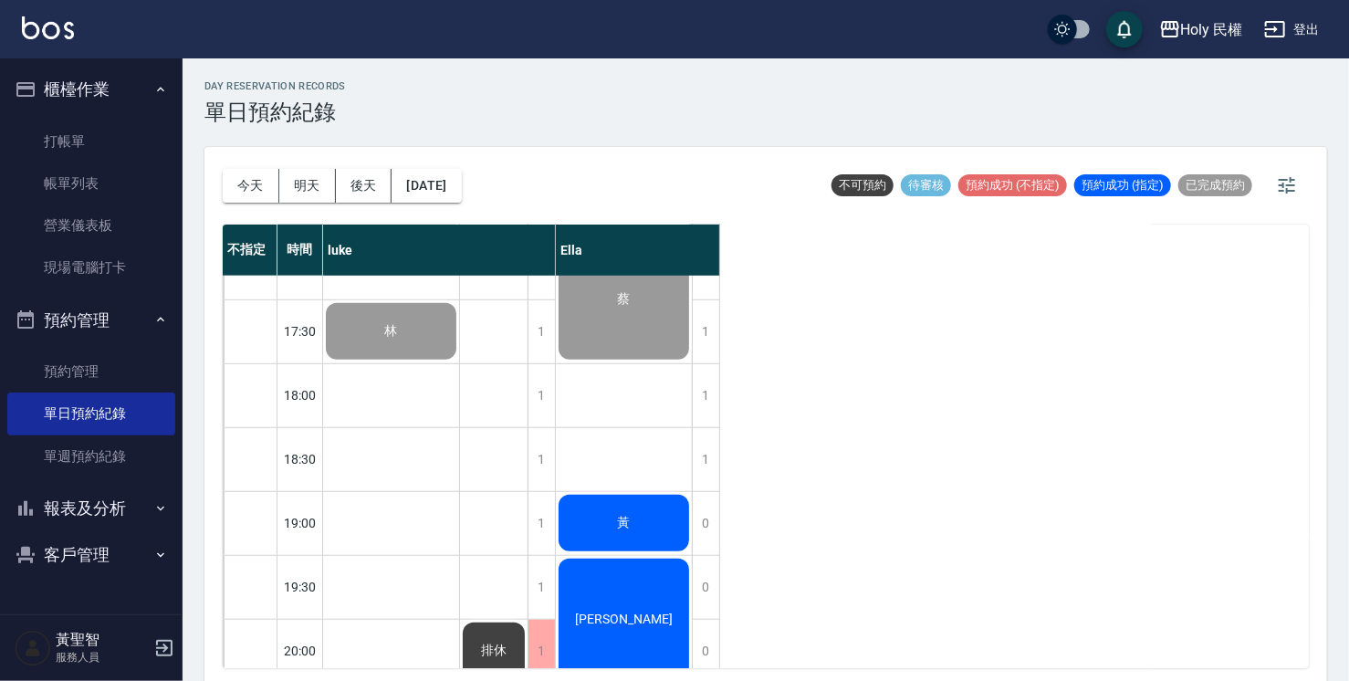
scroll to position [643, 0]
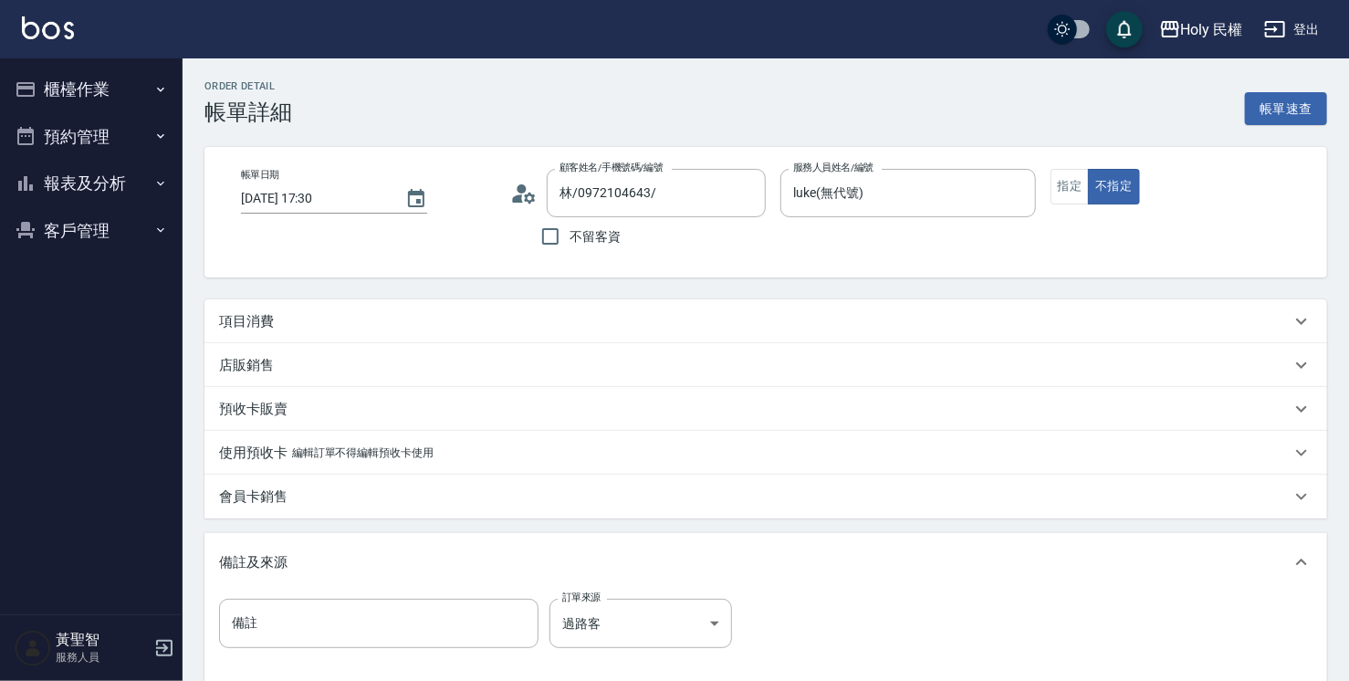
click at [507, 316] on div "項目消費" at bounding box center [754, 321] width 1071 height 19
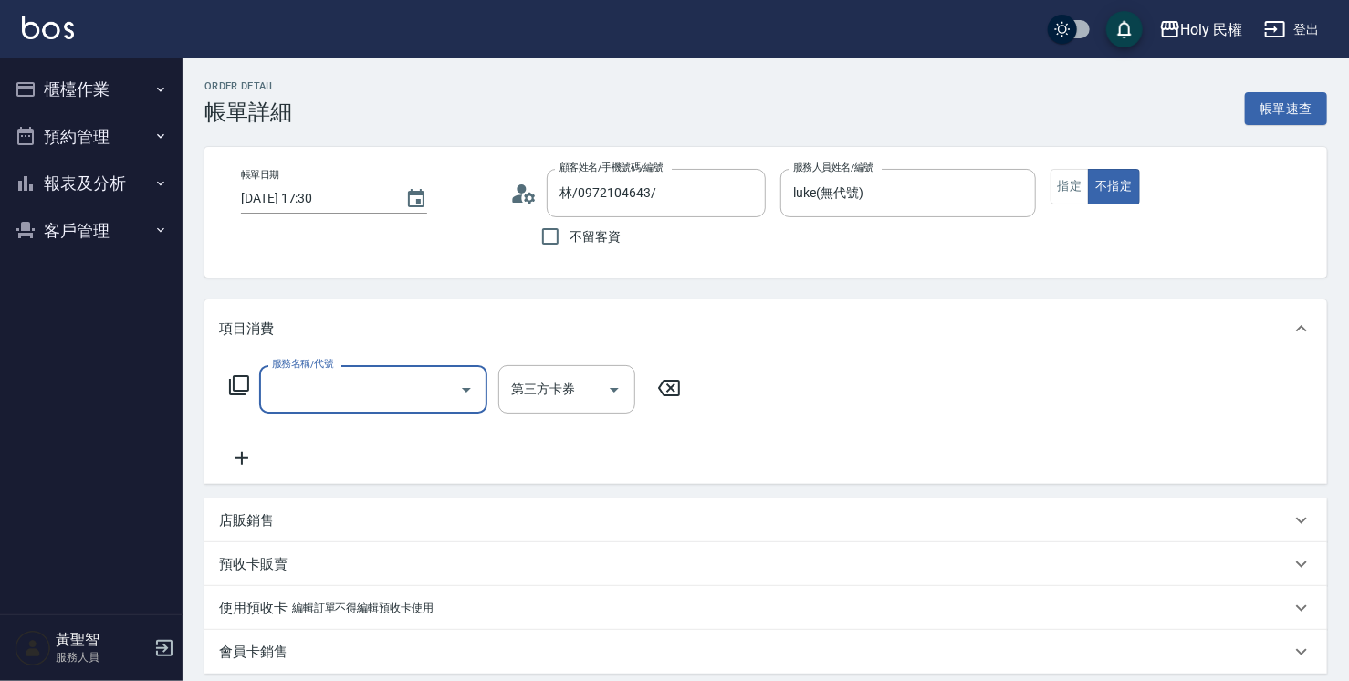
click at [322, 392] on input "服務名稱/代號" at bounding box center [359, 389] width 184 height 32
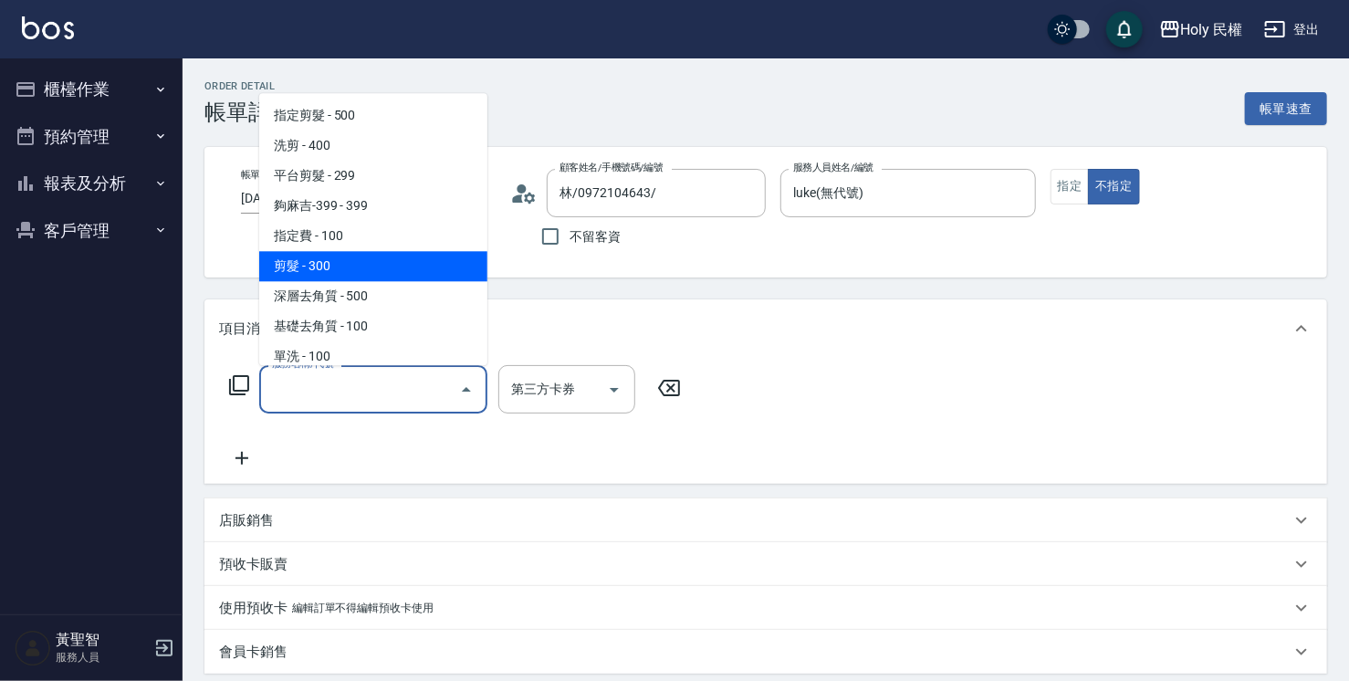
click at [341, 262] on span "剪髮 - 300" at bounding box center [373, 266] width 228 height 30
type input "剪髮(C02)"
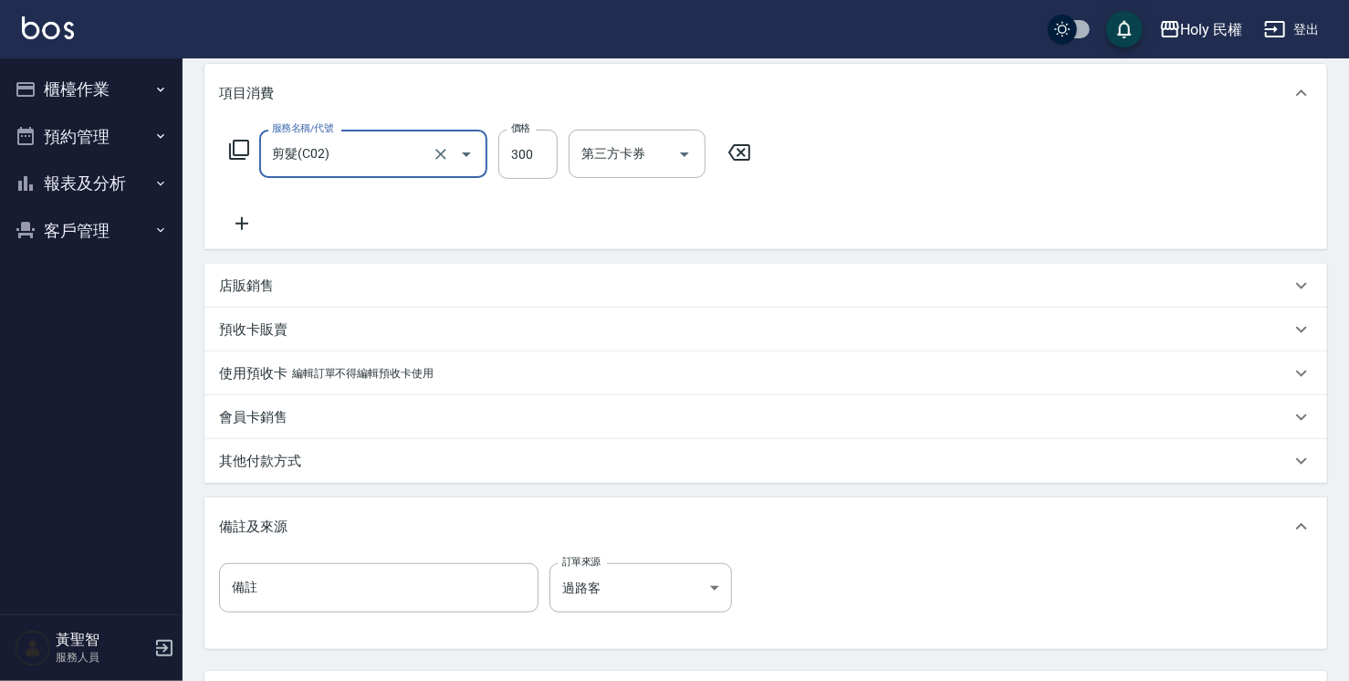
scroll to position [398, 0]
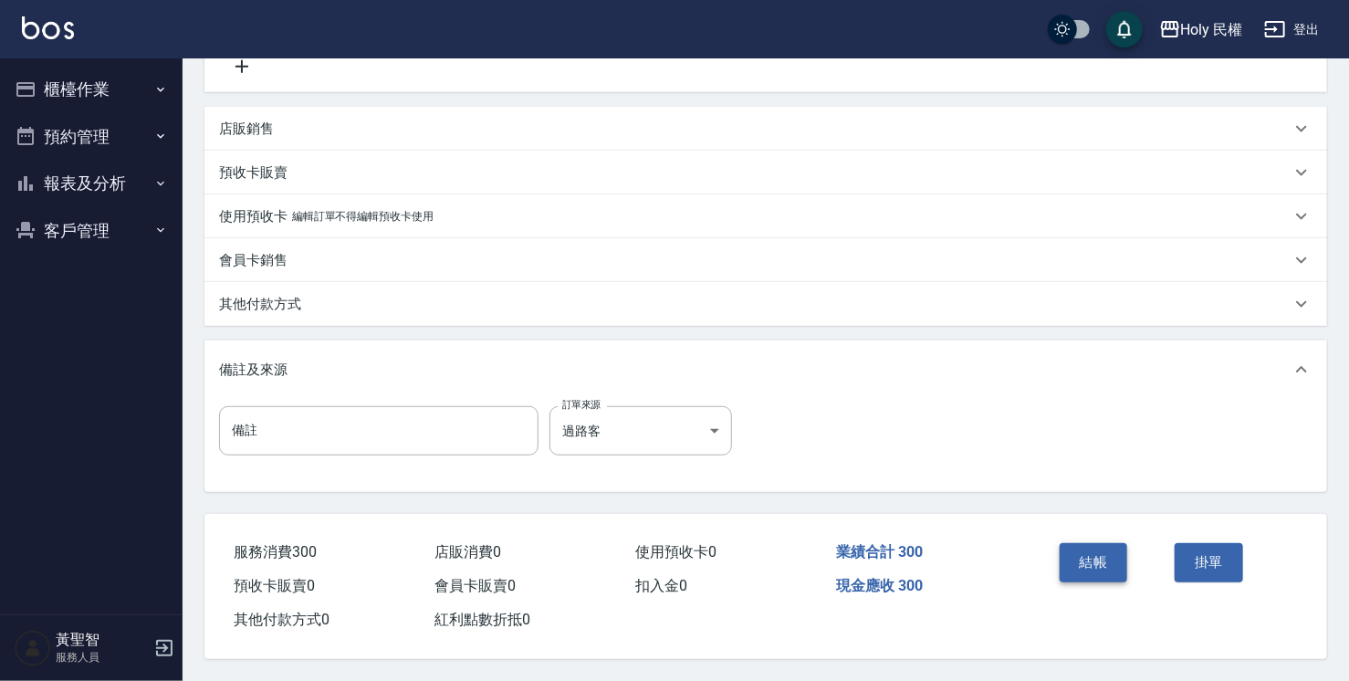
click at [1093, 557] on button "結帳" at bounding box center [1093, 562] width 68 height 38
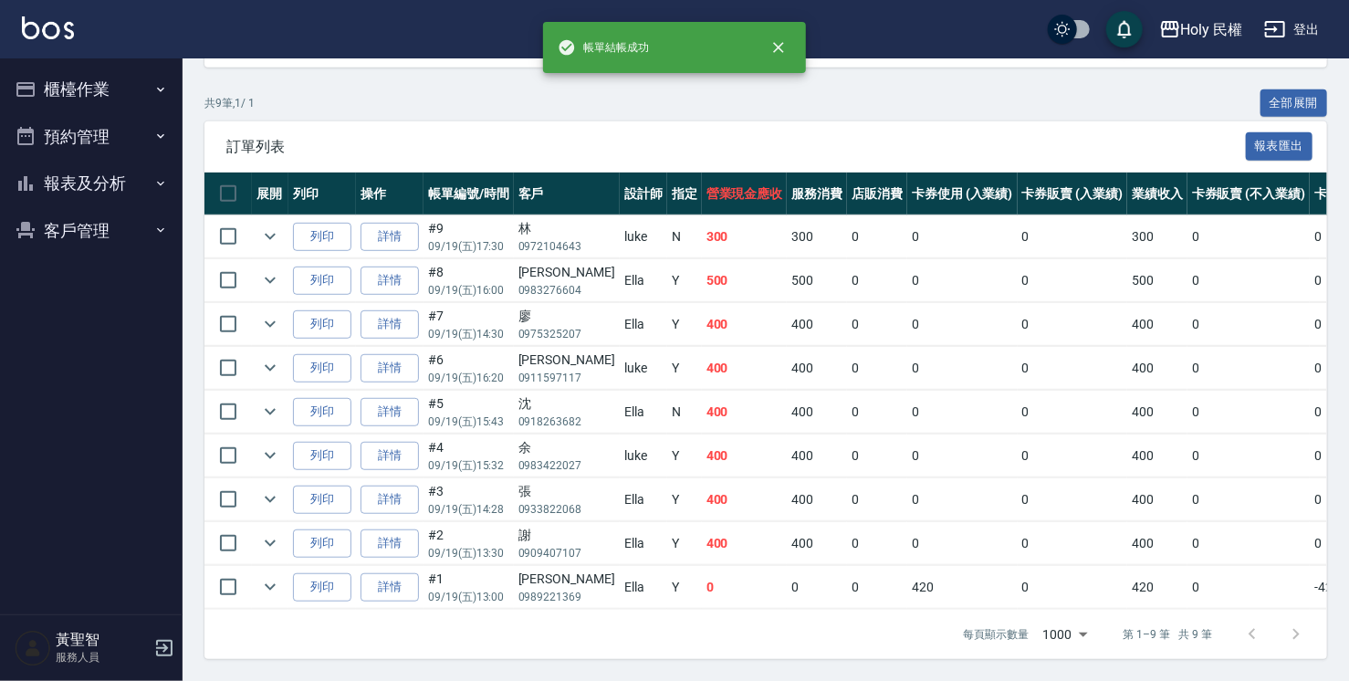
scroll to position [401, 0]
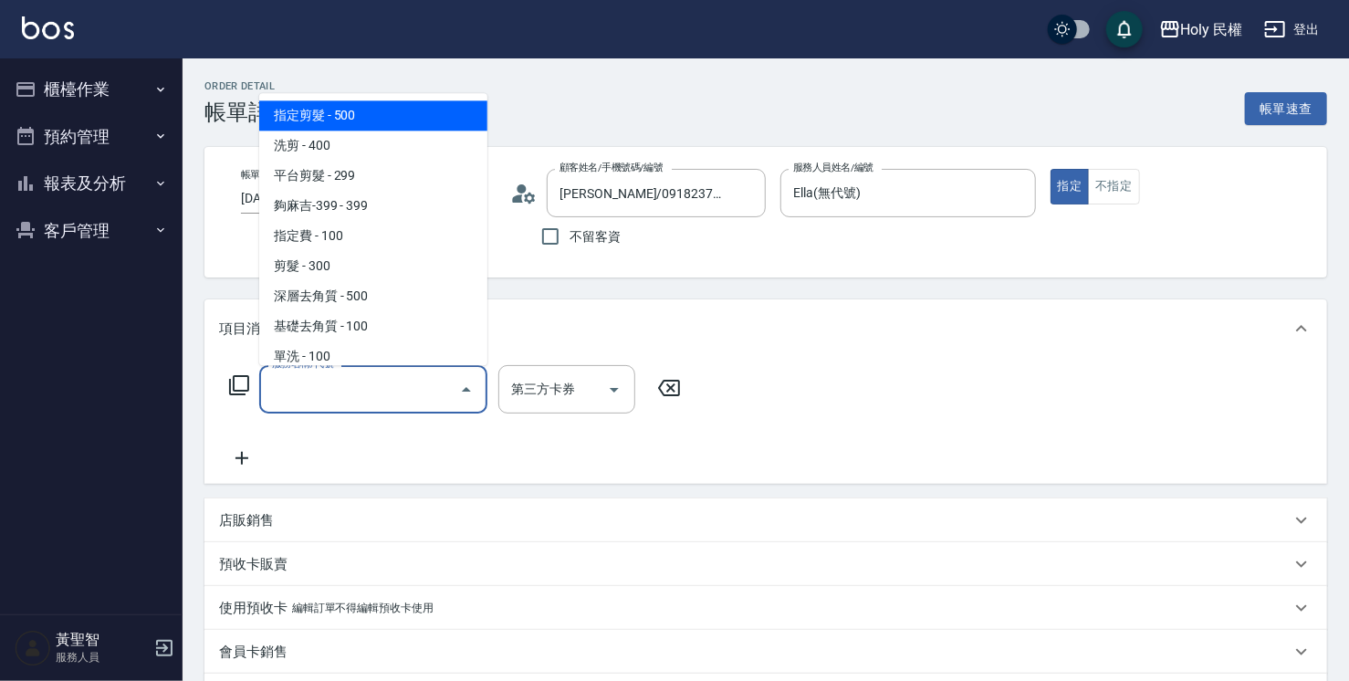
click at [425, 127] on span "指定剪髮 - 500" at bounding box center [373, 115] width 228 height 30
type input "指定剪髮(1)"
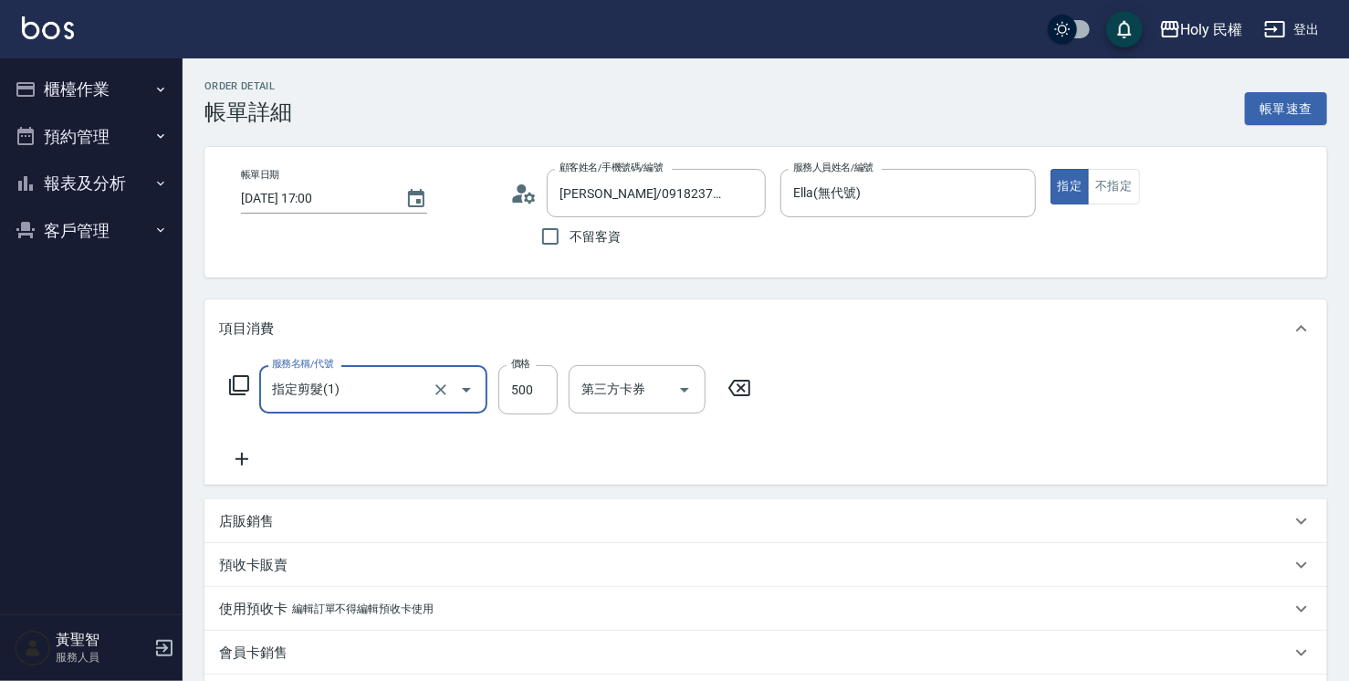
click at [250, 470] on div "服務名稱/代號 指定剪髮(1) 服務名稱/代號 價格 500 價格 第三方卡券 第三方卡券" at bounding box center [765, 421] width 1122 height 127
click at [247, 459] on icon at bounding box center [241, 459] width 13 height 13
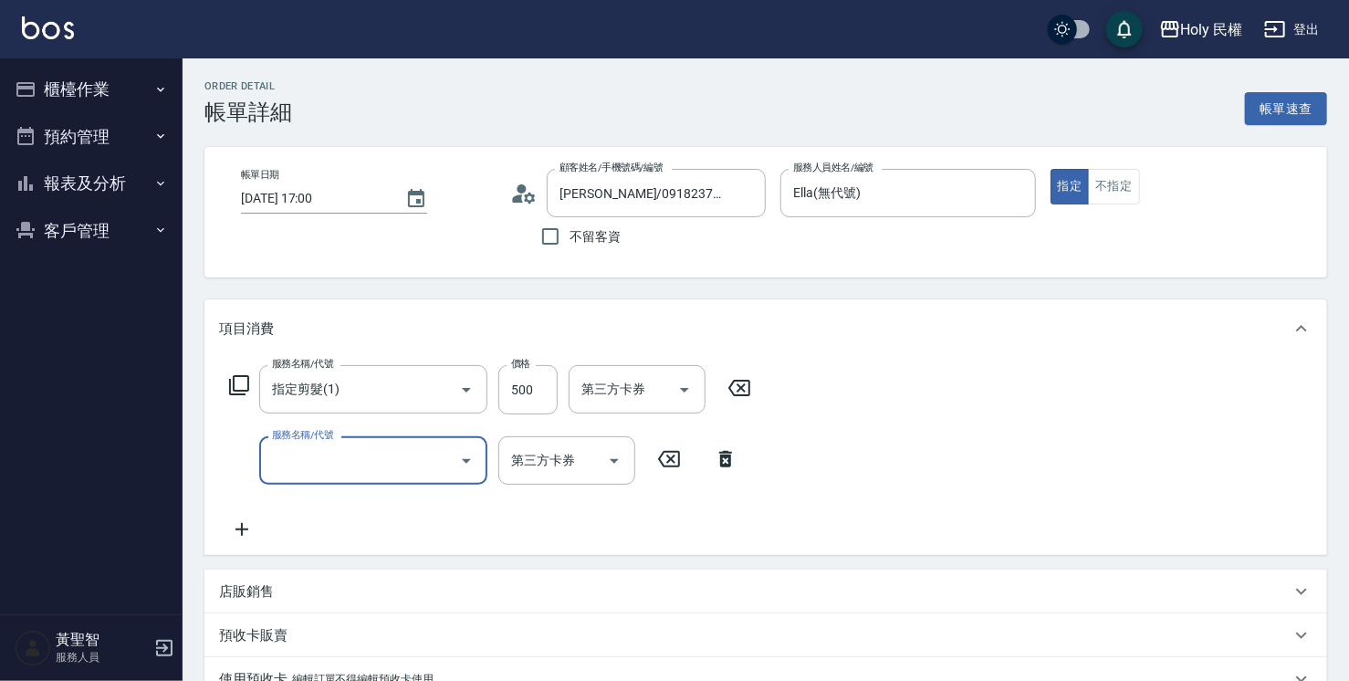
click at [341, 458] on input "服務名稱/代號" at bounding box center [359, 460] width 184 height 32
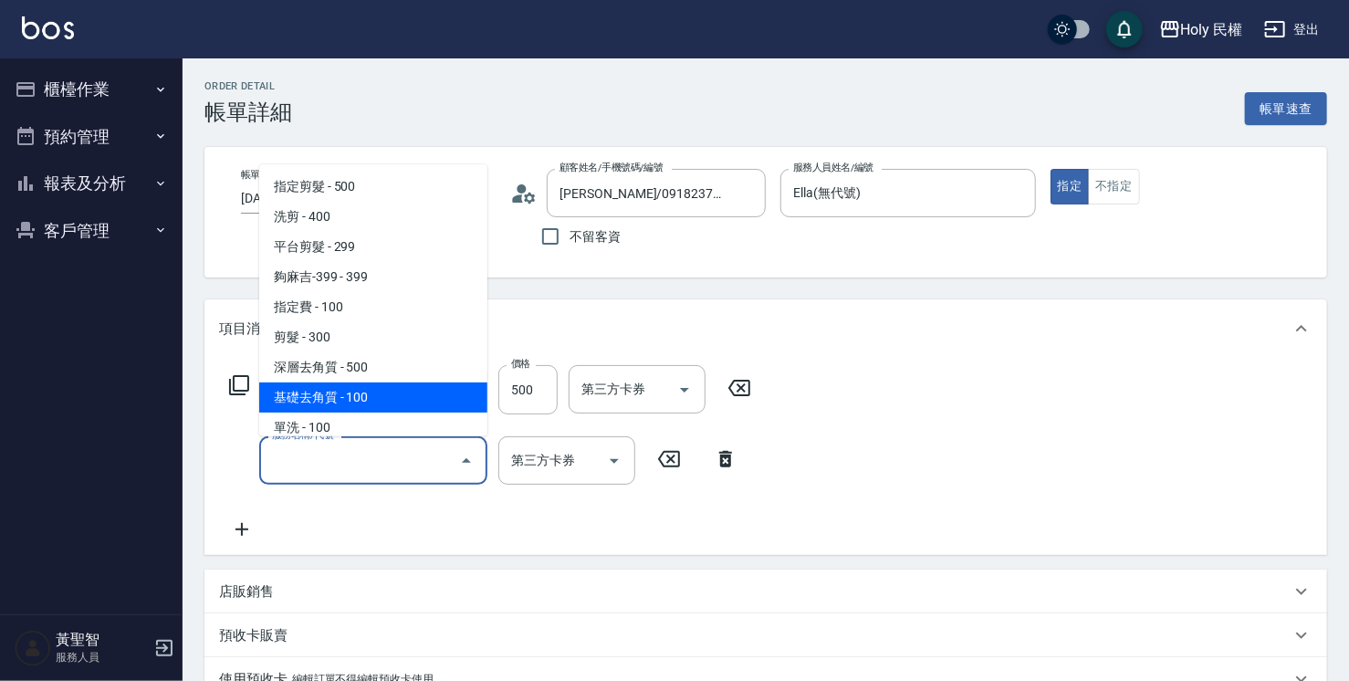
click at [378, 406] on span "基礎去角質 - 100" at bounding box center [373, 397] width 228 height 30
type input "基礎去角質(SH)"
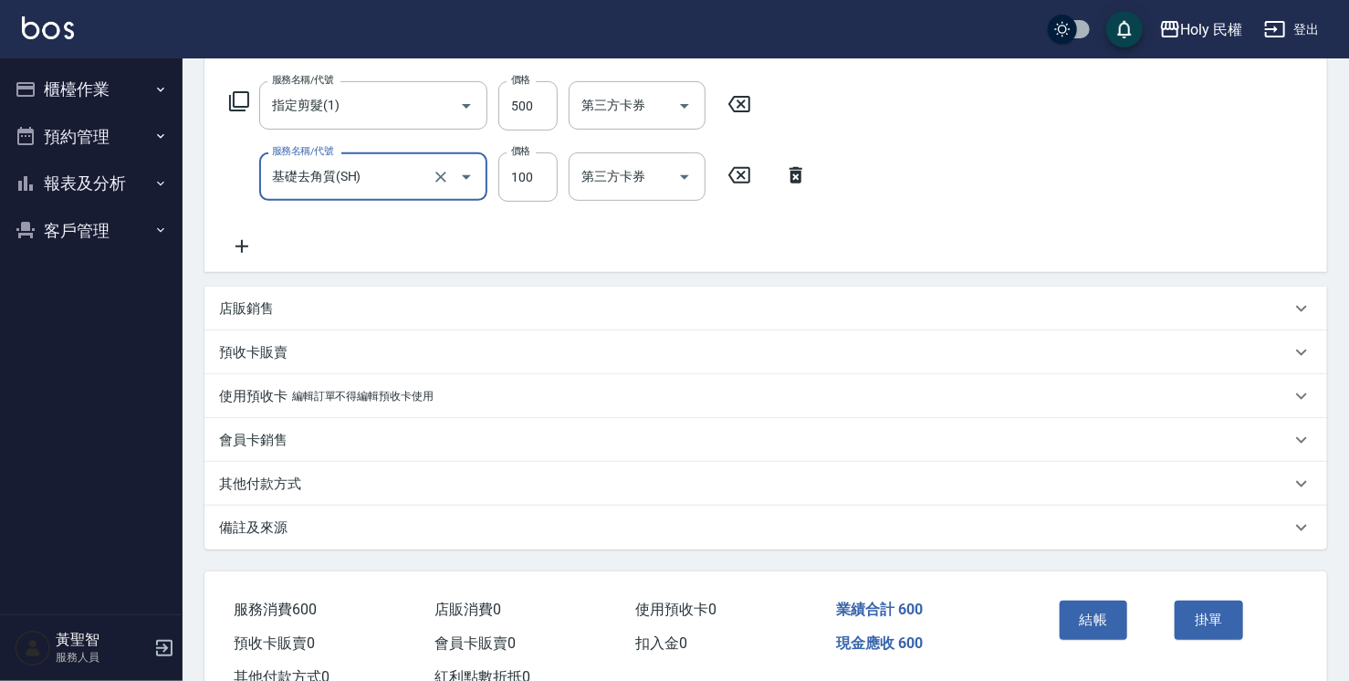
scroll to position [347, 0]
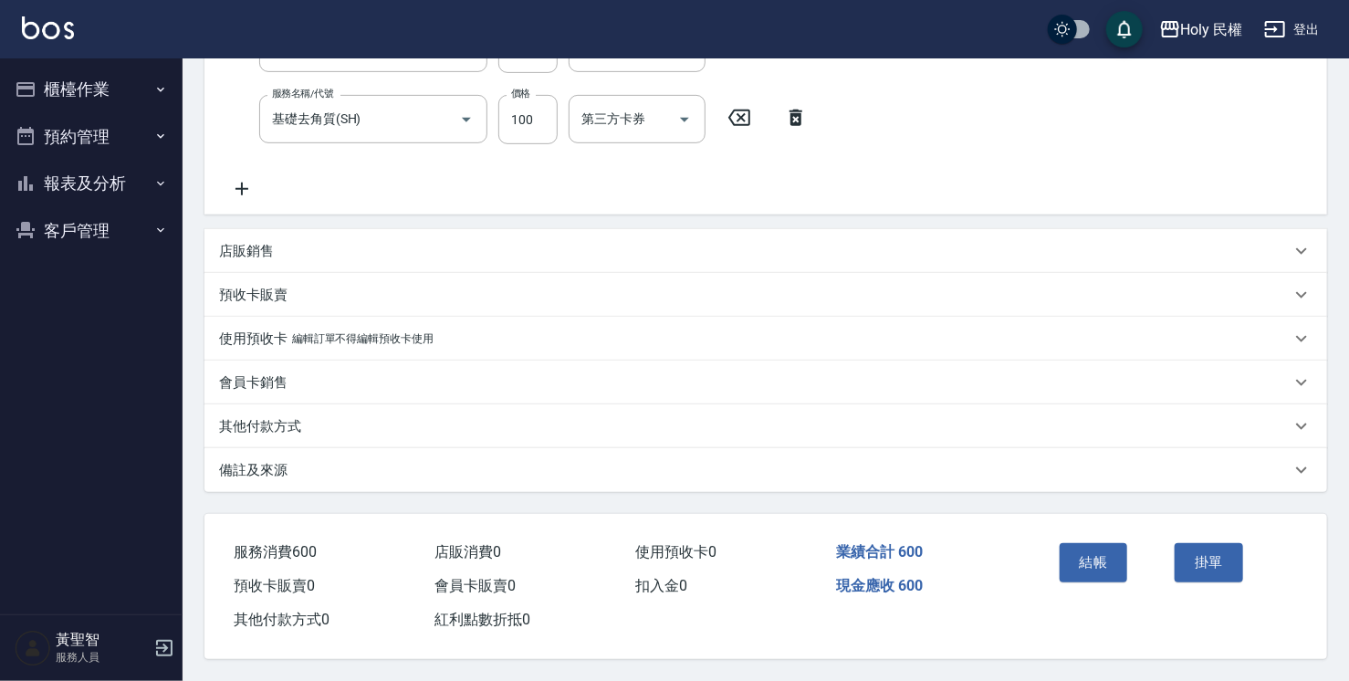
click at [929, 473] on div "備註及來源" at bounding box center [754, 470] width 1071 height 19
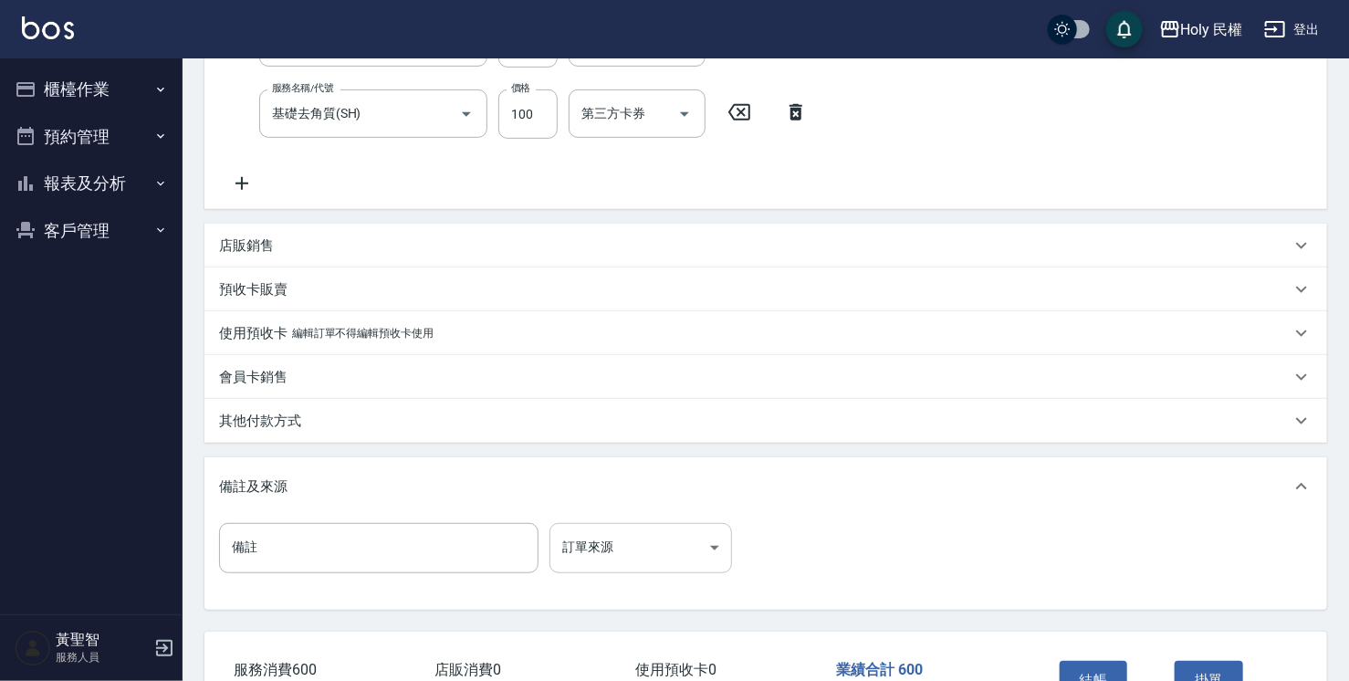
click at [620, 548] on body "Holy 民權 登出 櫃檯作業 打帳單 帳單列表 營業儀表板 現場電腦打卡 預約管理 預約管理 單日預約紀錄 單週預約紀錄 報表及分析 報表目錄 店家日報表 …" at bounding box center [674, 225] width 1349 height 1145
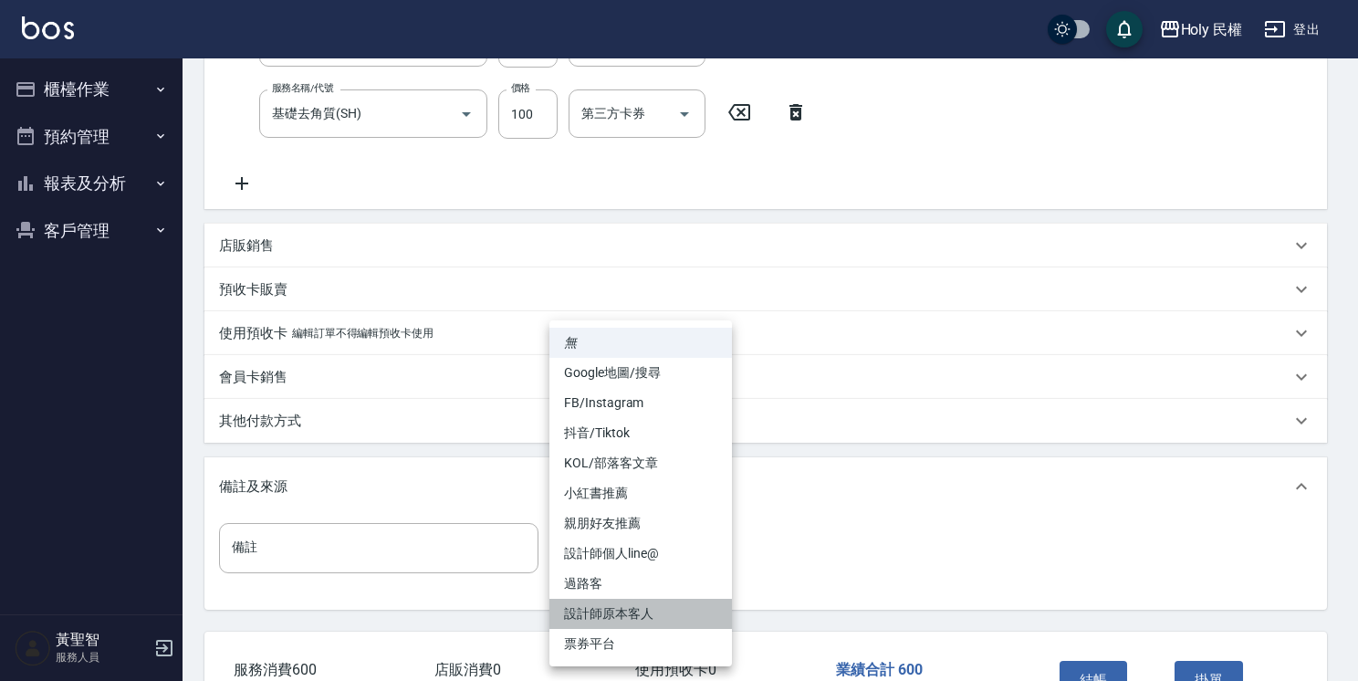
click at [686, 613] on li "設計師原本客人" at bounding box center [640, 614] width 182 height 30
type input "設計師原本客人"
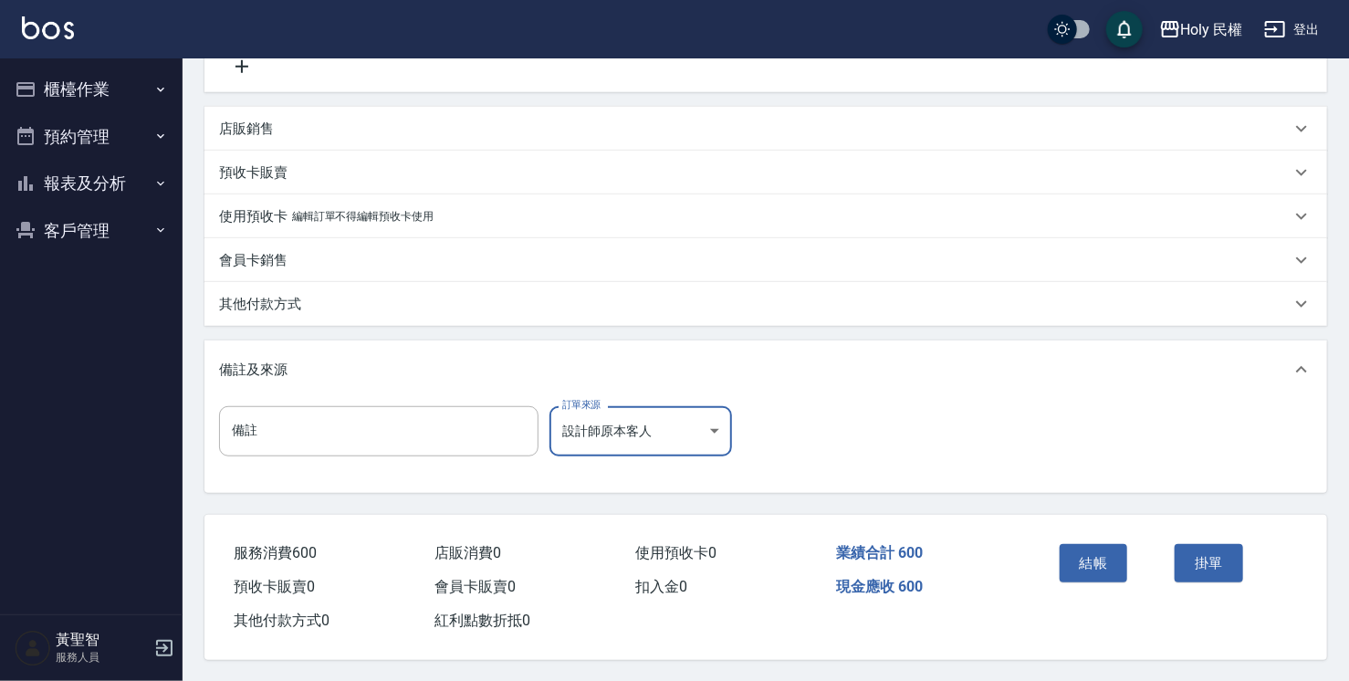
scroll to position [469, 0]
click at [1095, 557] on button "結帳" at bounding box center [1093, 562] width 68 height 38
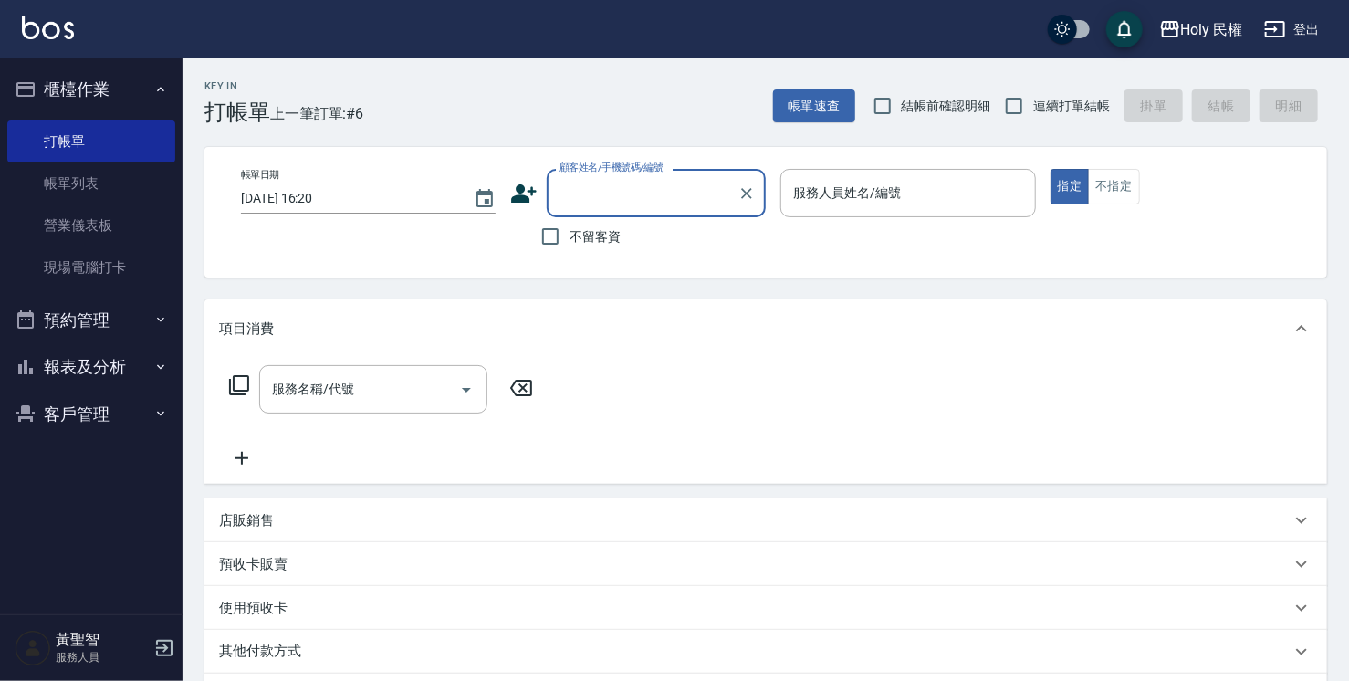
click at [618, 203] on input "顧客姓名/手機號碼/編號" at bounding box center [642, 193] width 175 height 32
click at [631, 248] on li "薛/0920050846/" at bounding box center [656, 239] width 219 height 30
type input "薛/0920050846/"
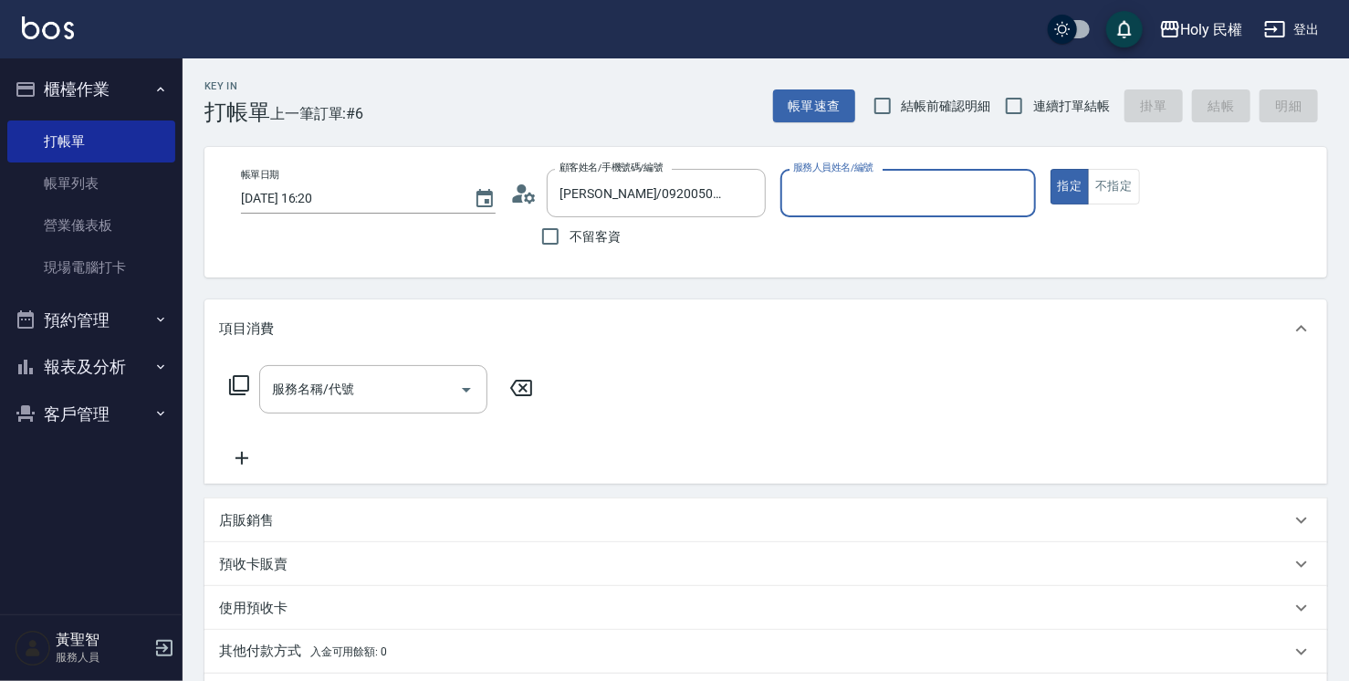
click at [918, 203] on input "服務人員姓名/編號" at bounding box center [907, 193] width 238 height 32
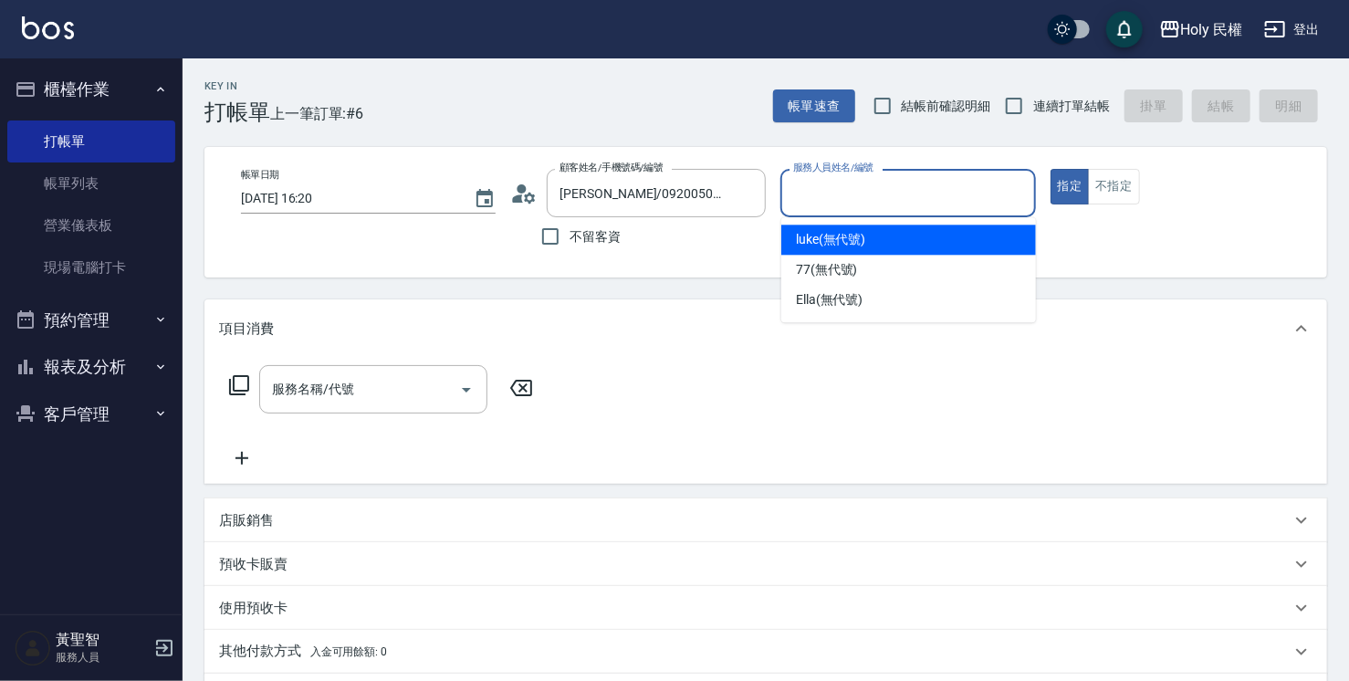
click at [882, 239] on div "luke (無代號)" at bounding box center [908, 239] width 255 height 30
type input "luke(無代號)"
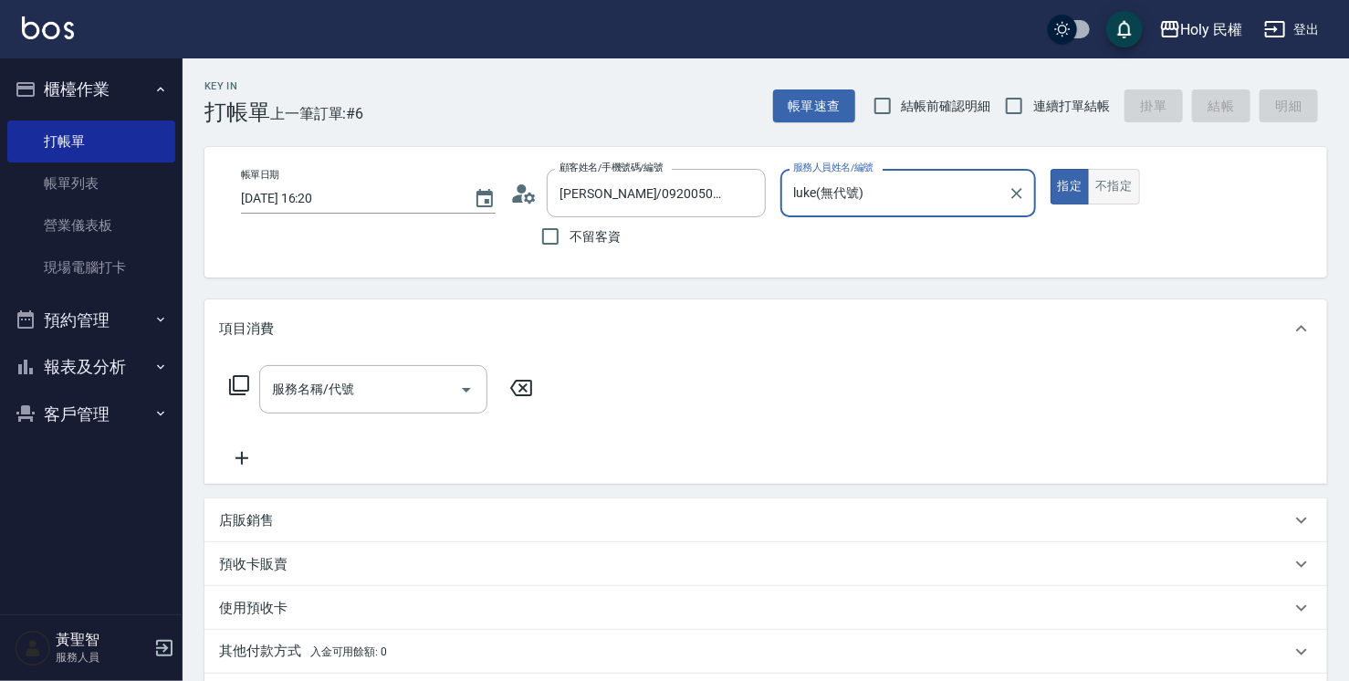
click at [1122, 185] on button "不指定" at bounding box center [1113, 187] width 51 height 36
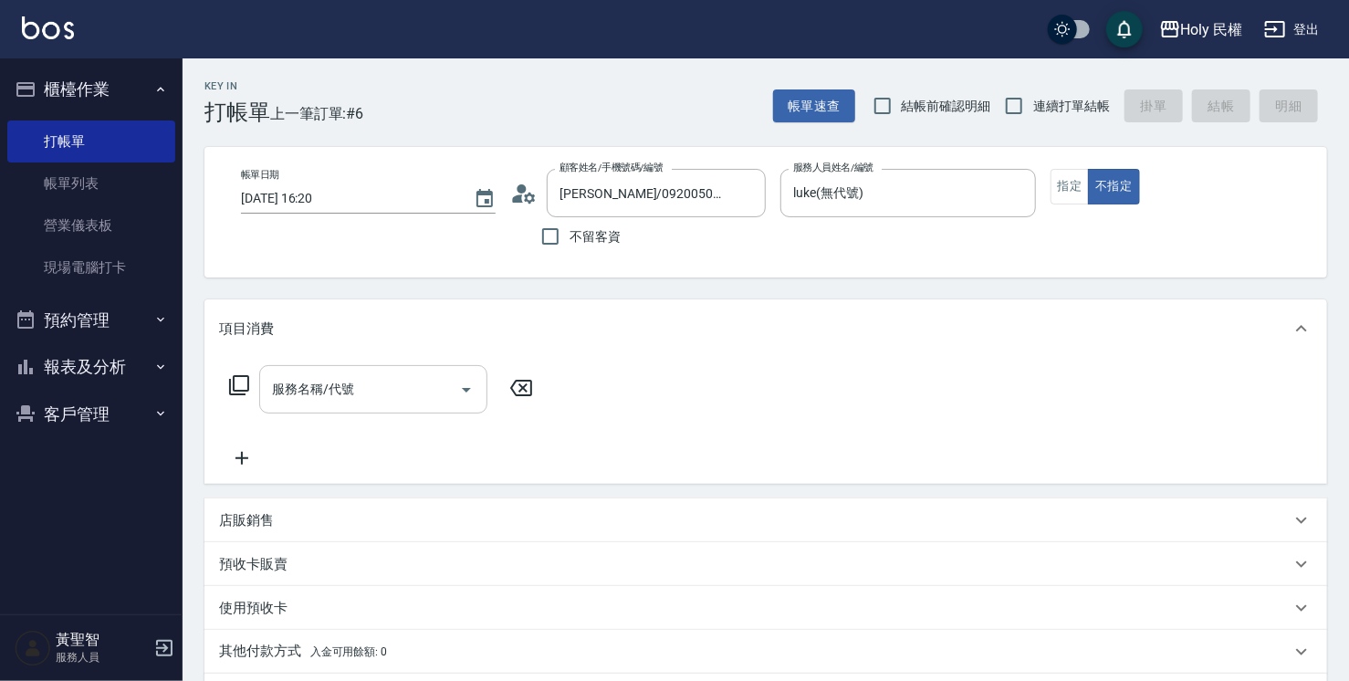
click at [342, 390] on div "服務名稱/代號 服務名稱/代號" at bounding box center [373, 389] width 228 height 48
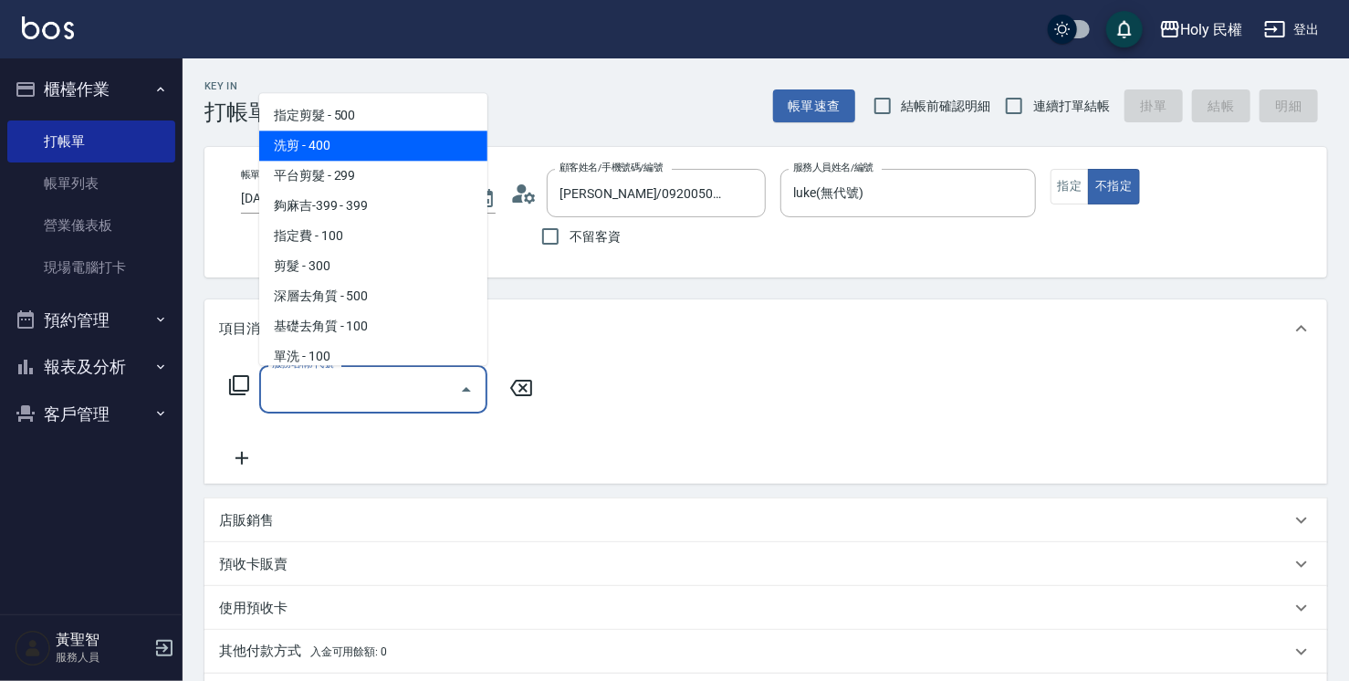
click at [320, 148] on span "洗剪 - 400" at bounding box center [373, 145] width 228 height 30
type input "洗剪(3)"
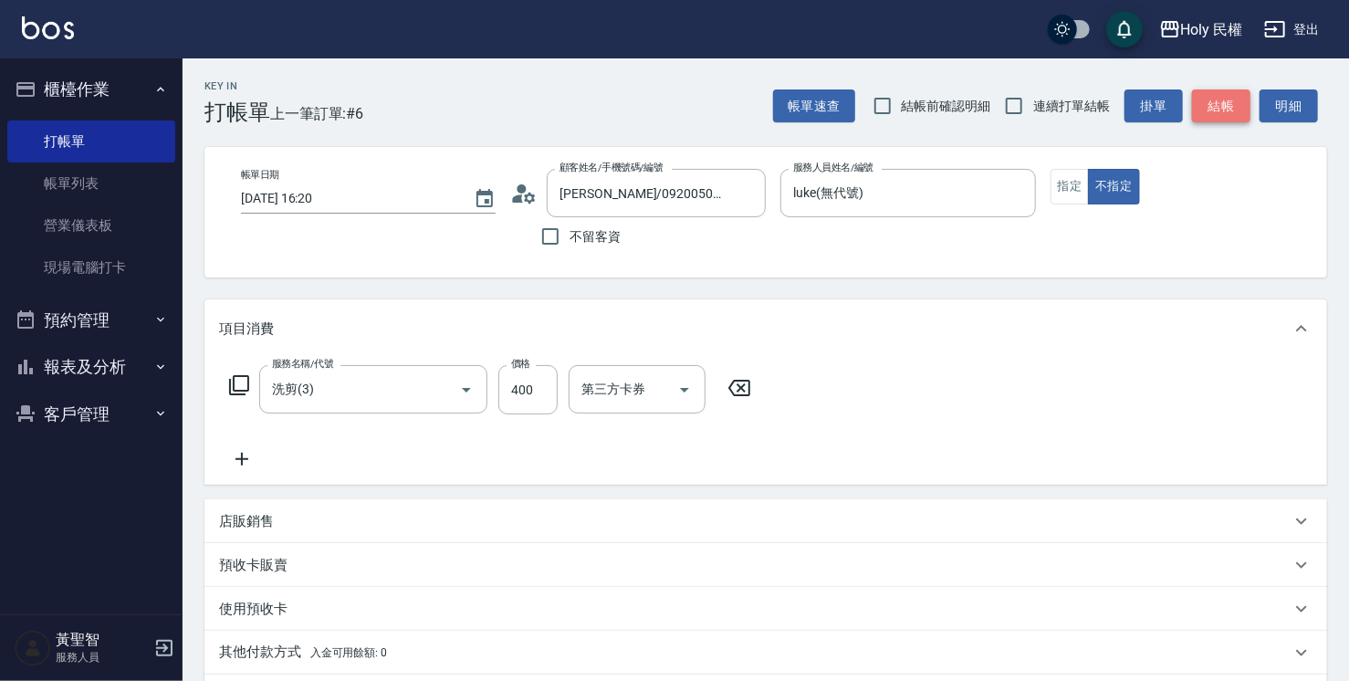
click at [1207, 102] on button "結帳" at bounding box center [1221, 106] width 58 height 34
